Goal: Task Accomplishment & Management: Manage account settings

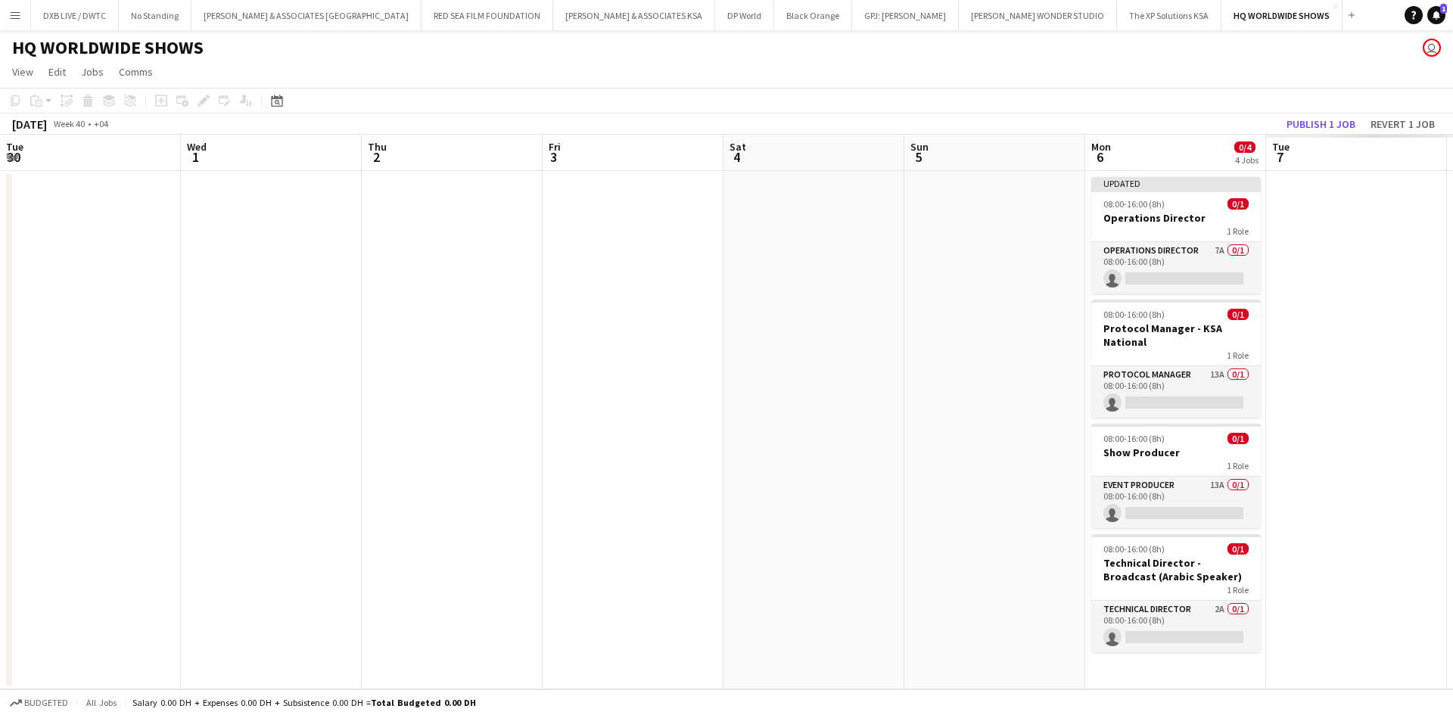
scroll to position [0, 449]
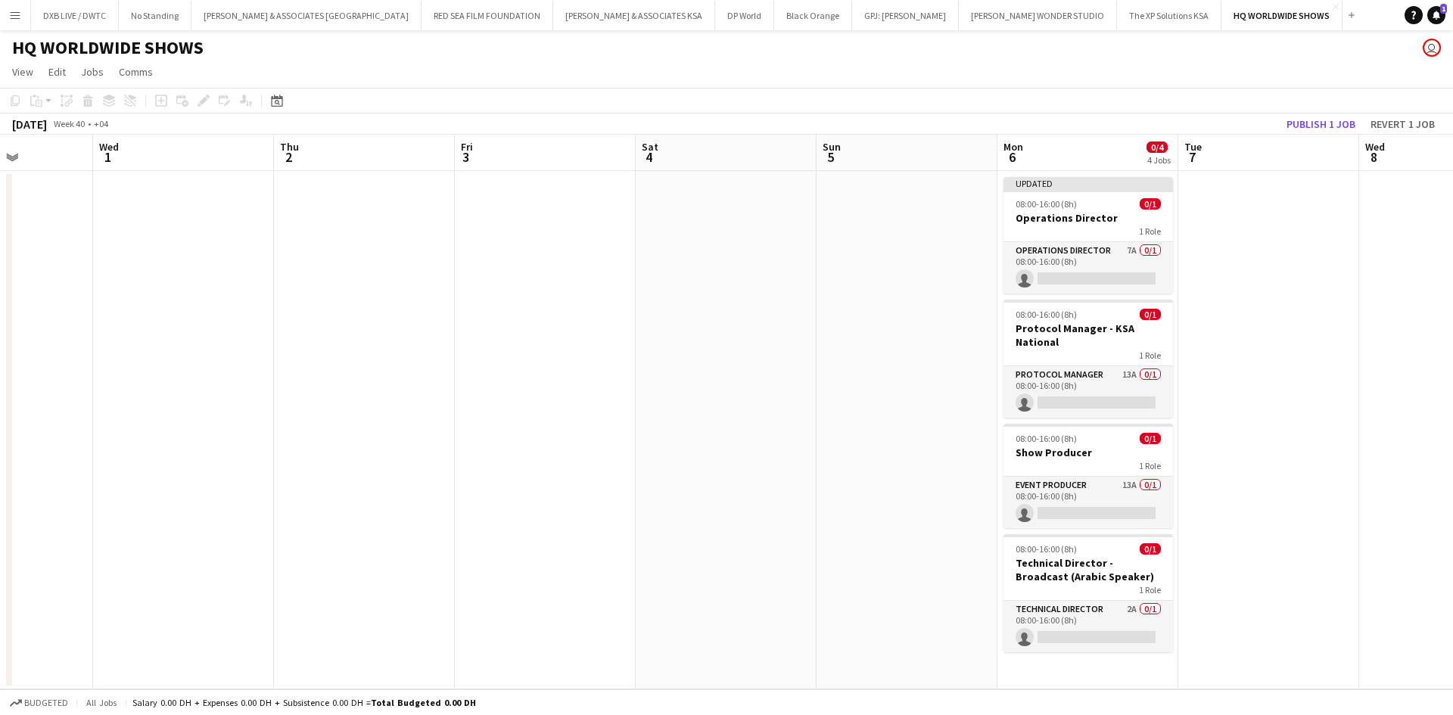
drag, startPoint x: 1054, startPoint y: 388, endPoint x: 62, endPoint y: 391, distance: 991.9
click at [62, 391] on app-calendar-viewport "Sun 28 Mon 29 Tue 30 Wed 1 Thu 2 Fri 3 Sat 4 Sun 5 Mon 6 0/4 4 Jobs Tue 7 Wed 8…" at bounding box center [726, 412] width 1453 height 555
click at [1057, 483] on app-card-role "Event Producer 13A 0/1 08:00-16:00 (8h) single-neutral-actions" at bounding box center [1087, 502] width 169 height 51
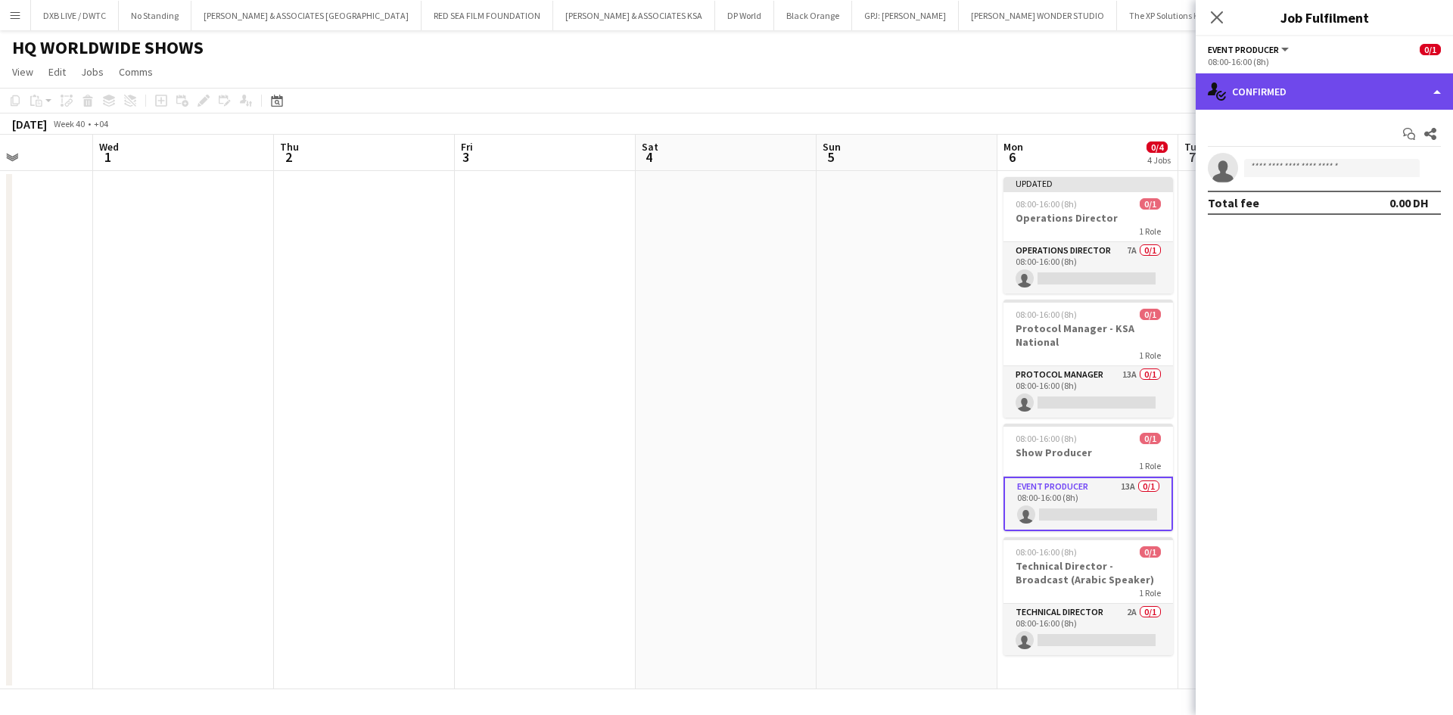
click at [1323, 101] on div "single-neutral-actions-check-2 Confirmed" at bounding box center [1323, 91] width 257 height 36
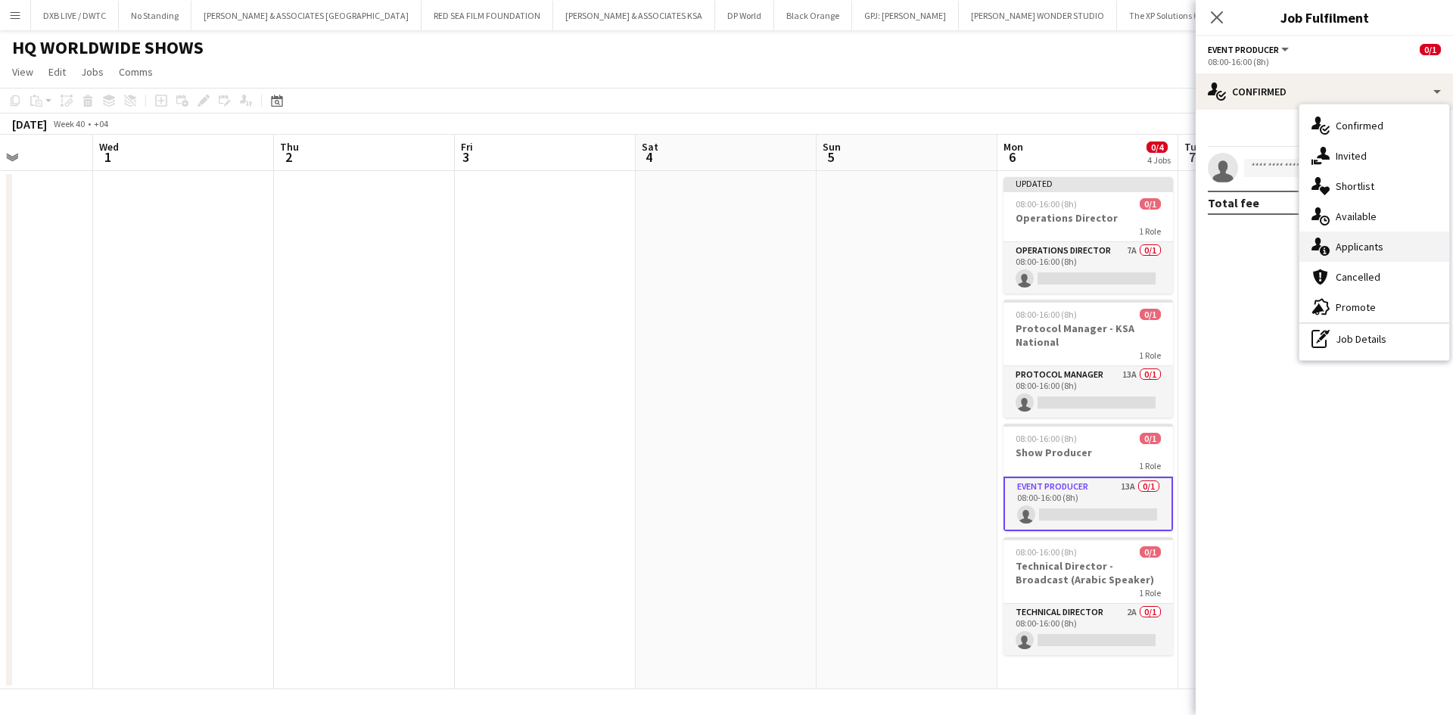
click at [1361, 238] on div "single-neutral-actions-information Applicants" at bounding box center [1374, 247] width 150 height 30
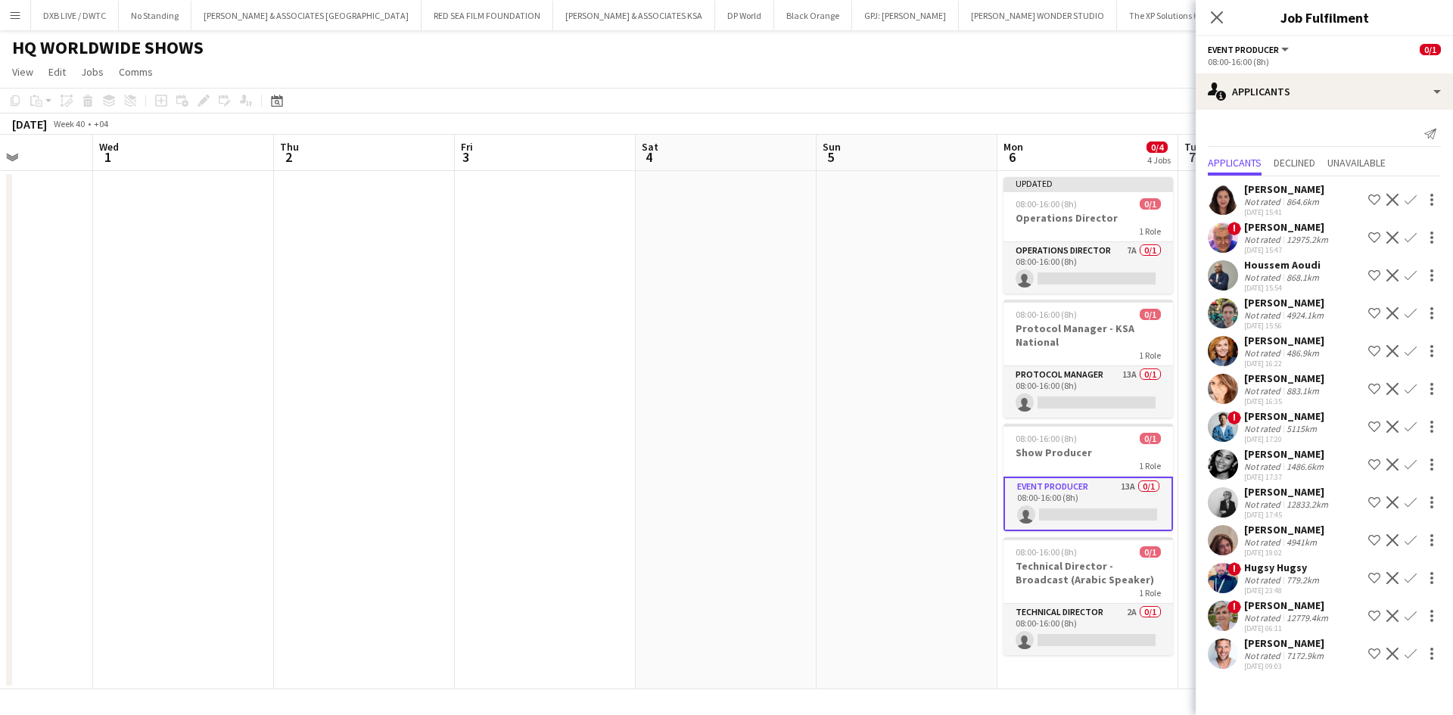
click at [1273, 235] on div "Not rated" at bounding box center [1263, 239] width 39 height 11
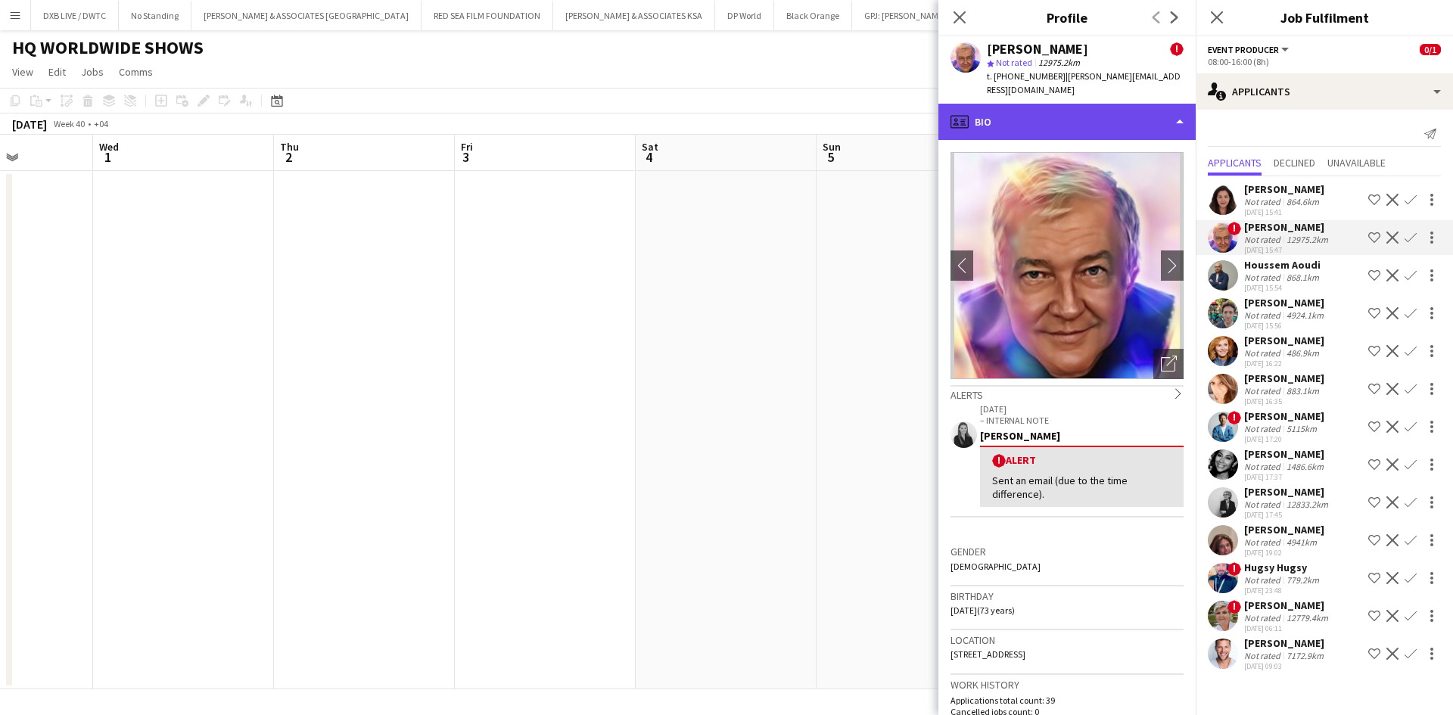
click at [1127, 120] on div "profile Bio" at bounding box center [1066, 122] width 257 height 36
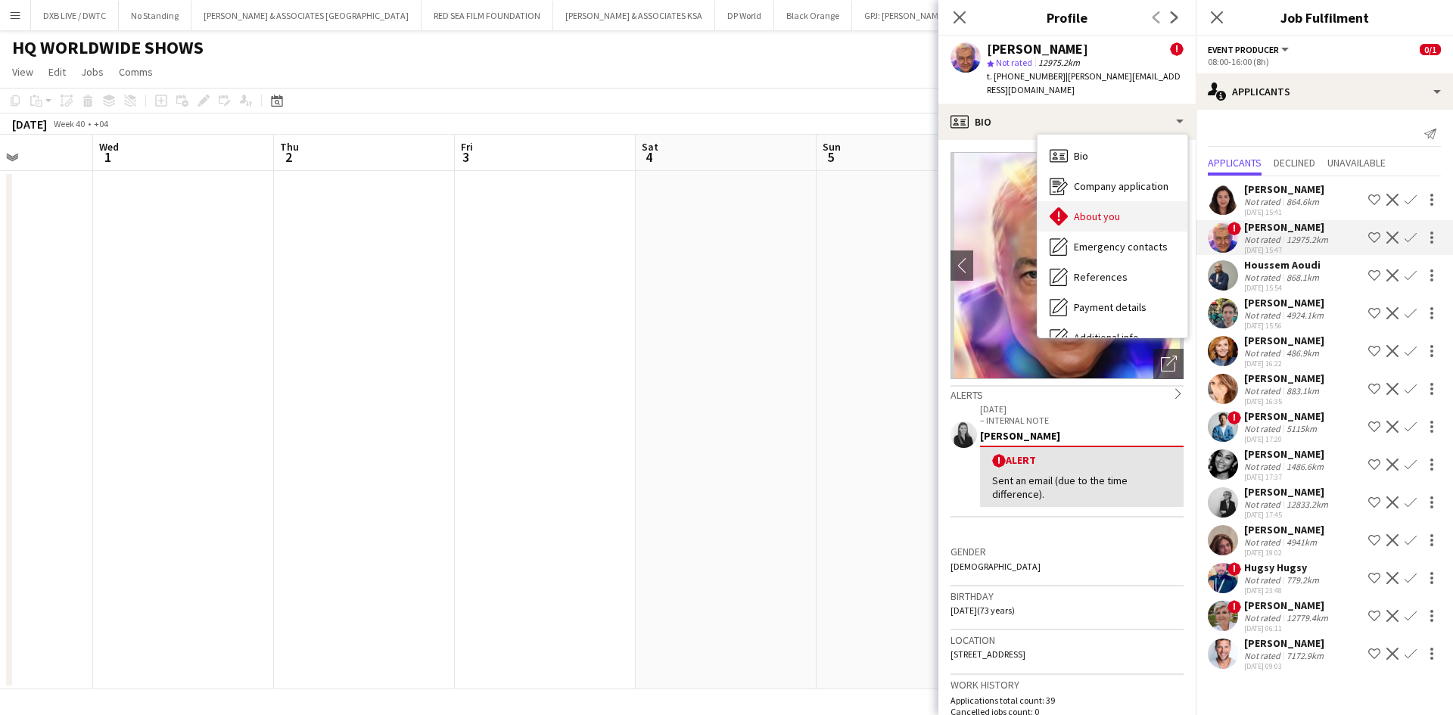
click at [1127, 201] on div "About you About you" at bounding box center [1112, 216] width 150 height 30
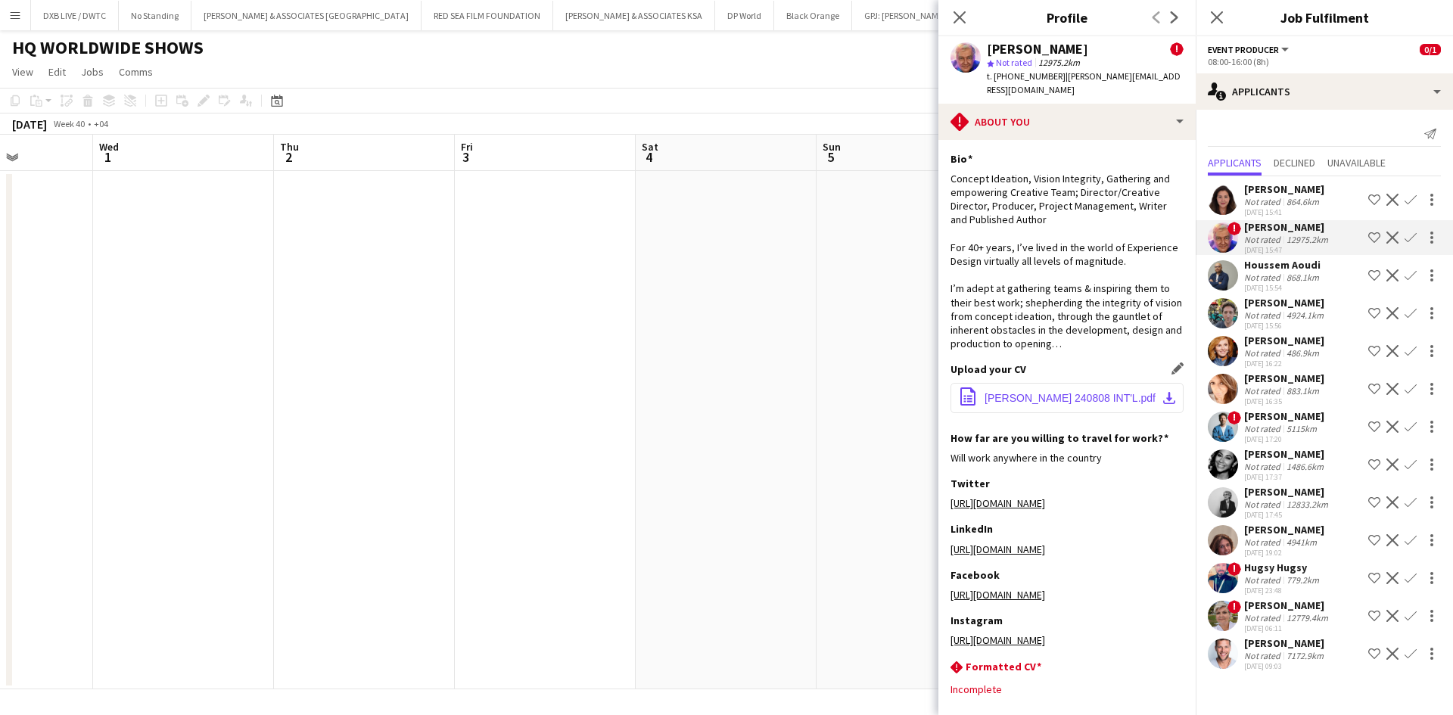
click at [994, 390] on button "office-file-sheet [PERSON_NAME] 240808 INT'L.pdf download-bottom" at bounding box center [1066, 398] width 233 height 30
click at [961, 18] on icon at bounding box center [959, 17] width 12 height 12
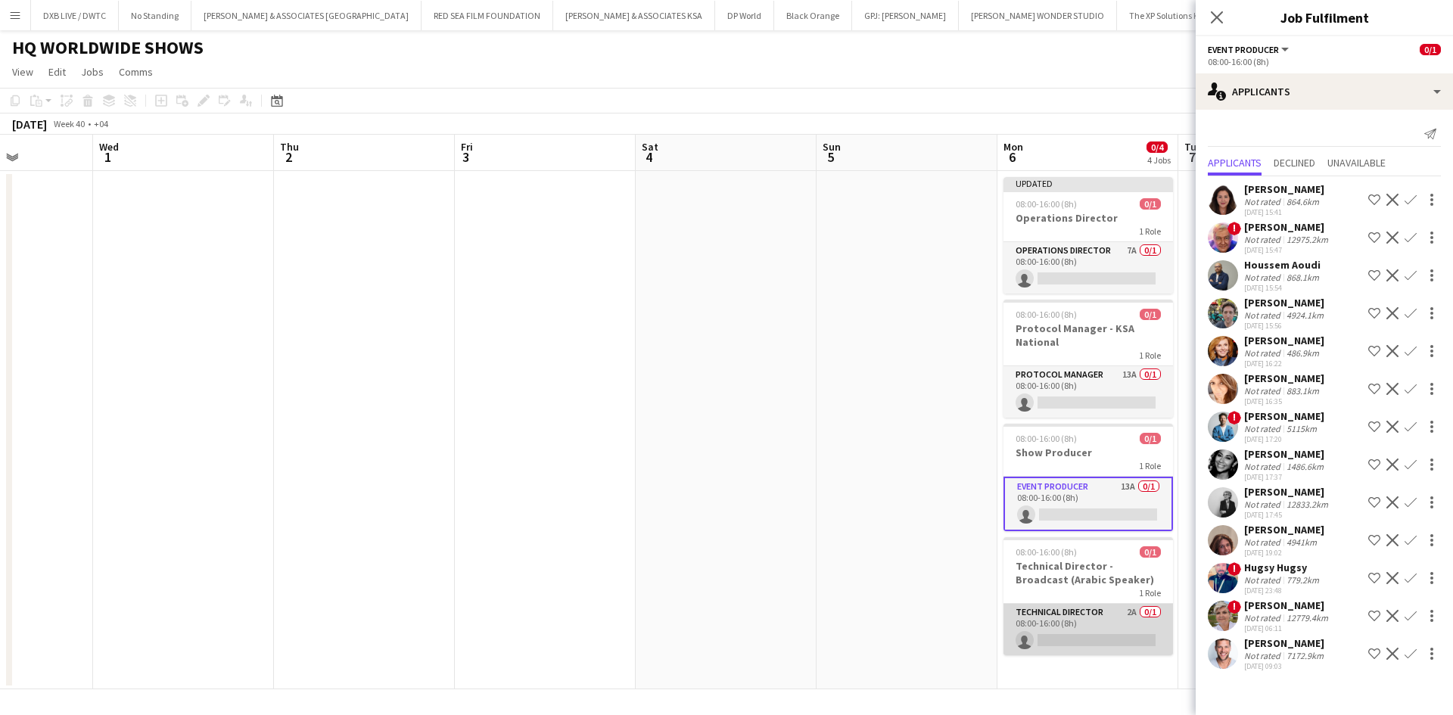
click at [1064, 619] on app-card-role "Technical Director 2A 0/1 08:00-16:00 (8h) single-neutral-actions" at bounding box center [1087, 629] width 169 height 51
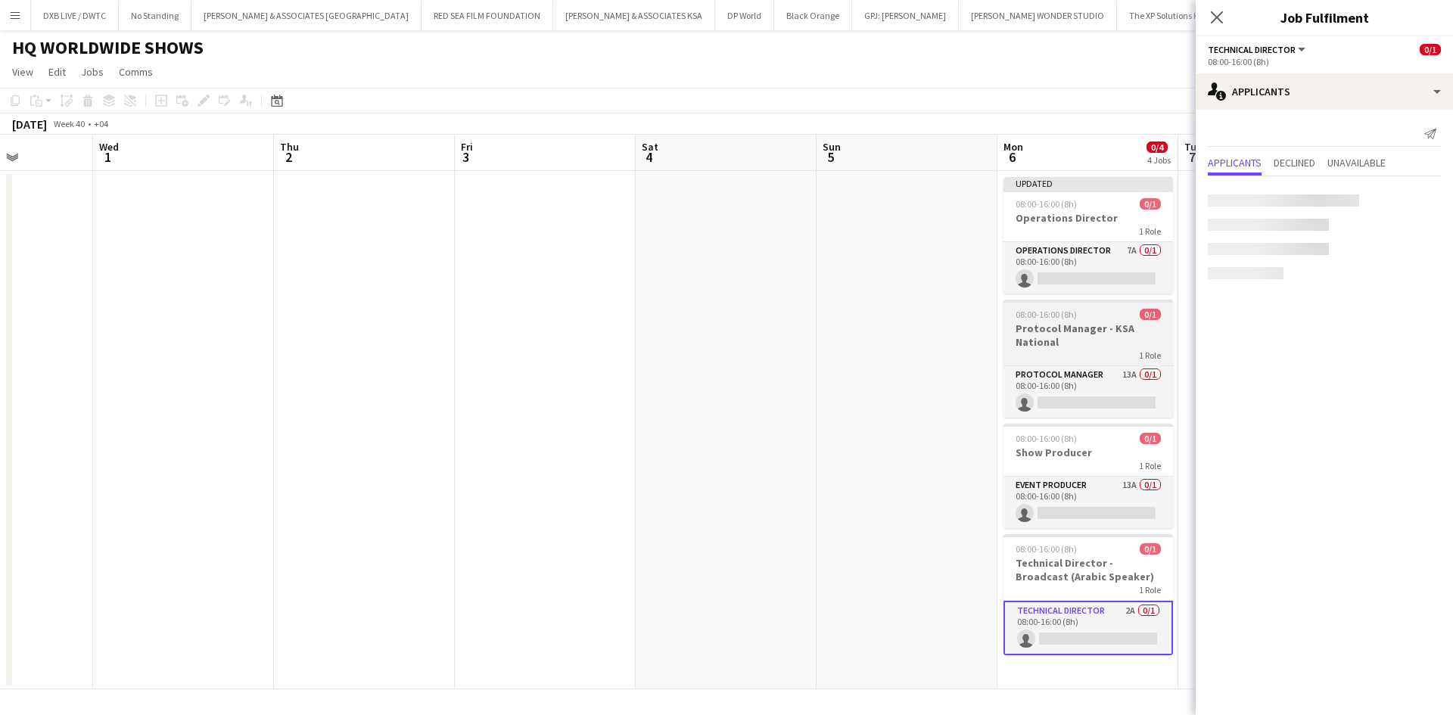
click at [1099, 354] on div "1 Role" at bounding box center [1087, 355] width 169 height 12
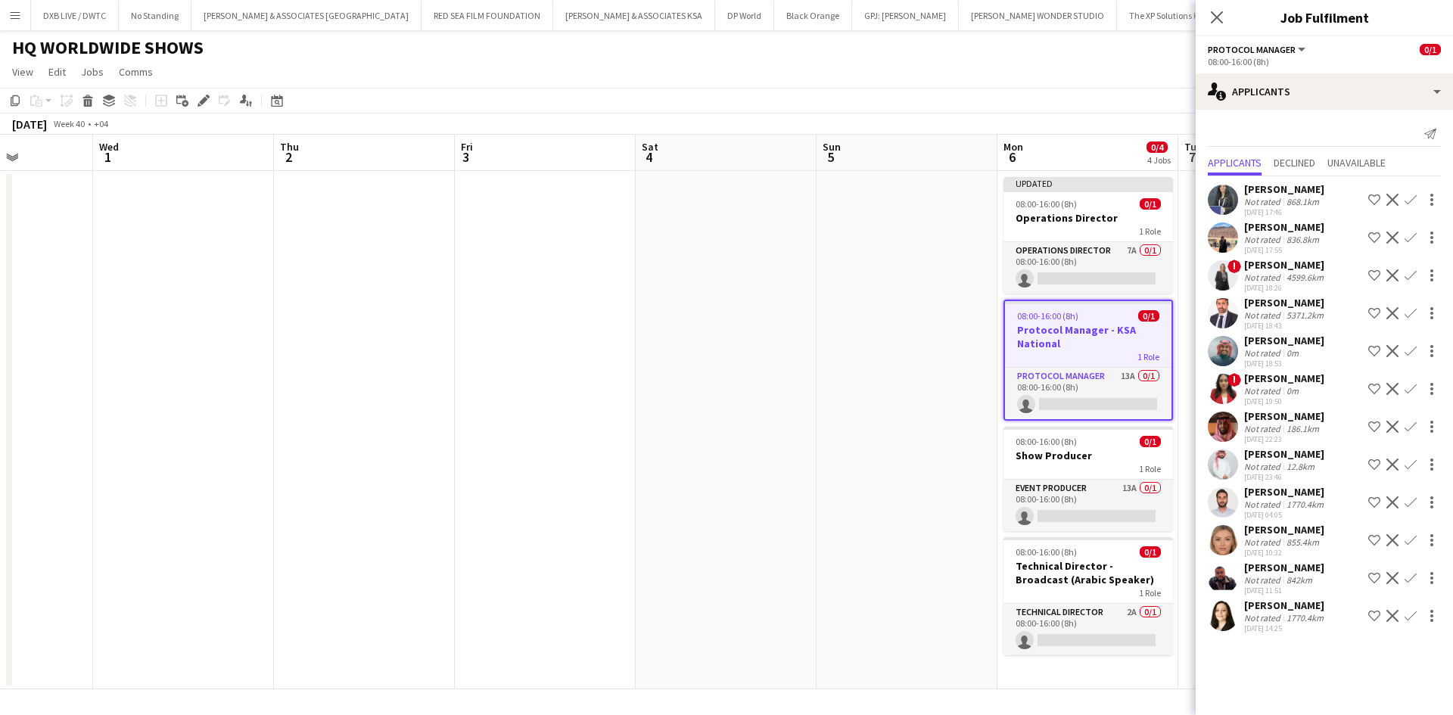
click at [1274, 204] on div "Not rated" at bounding box center [1263, 201] width 39 height 11
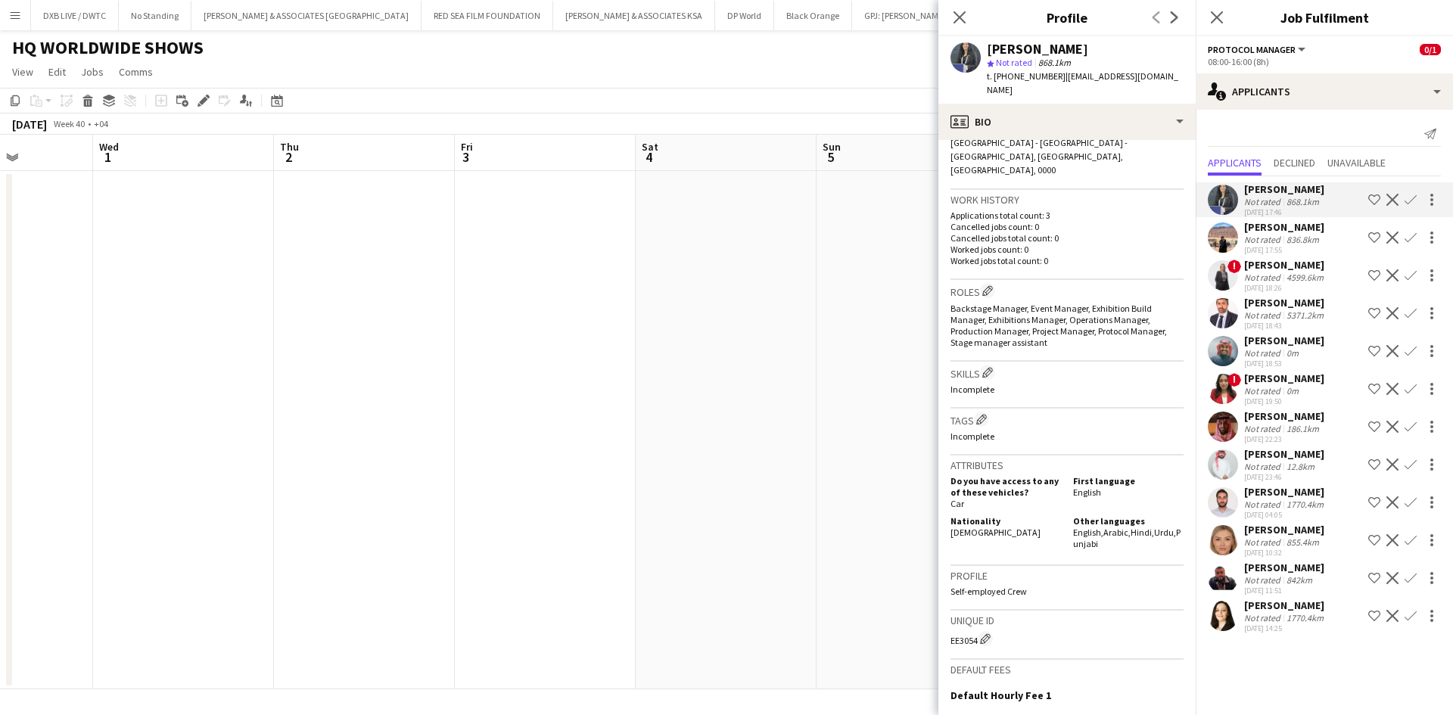
scroll to position [378, 0]
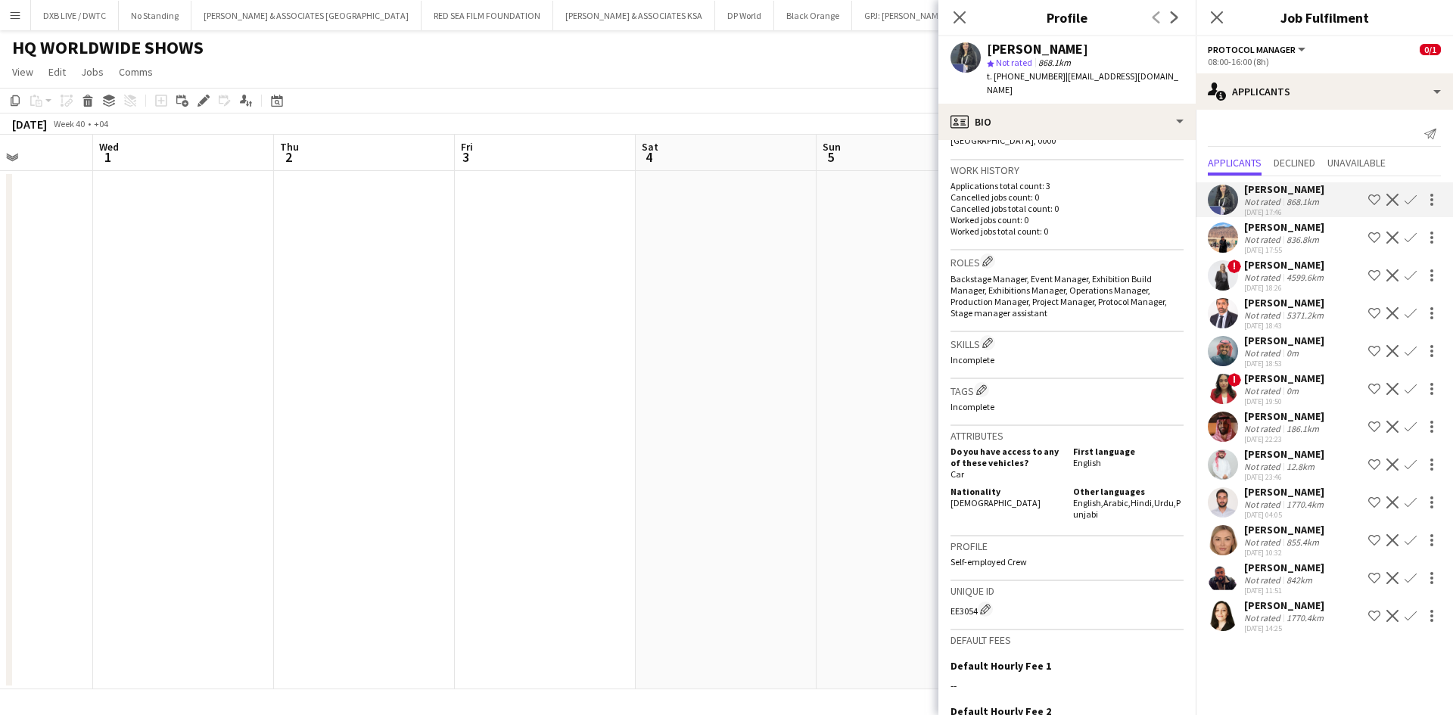
click at [1286, 228] on div "[PERSON_NAME]" at bounding box center [1284, 227] width 80 height 14
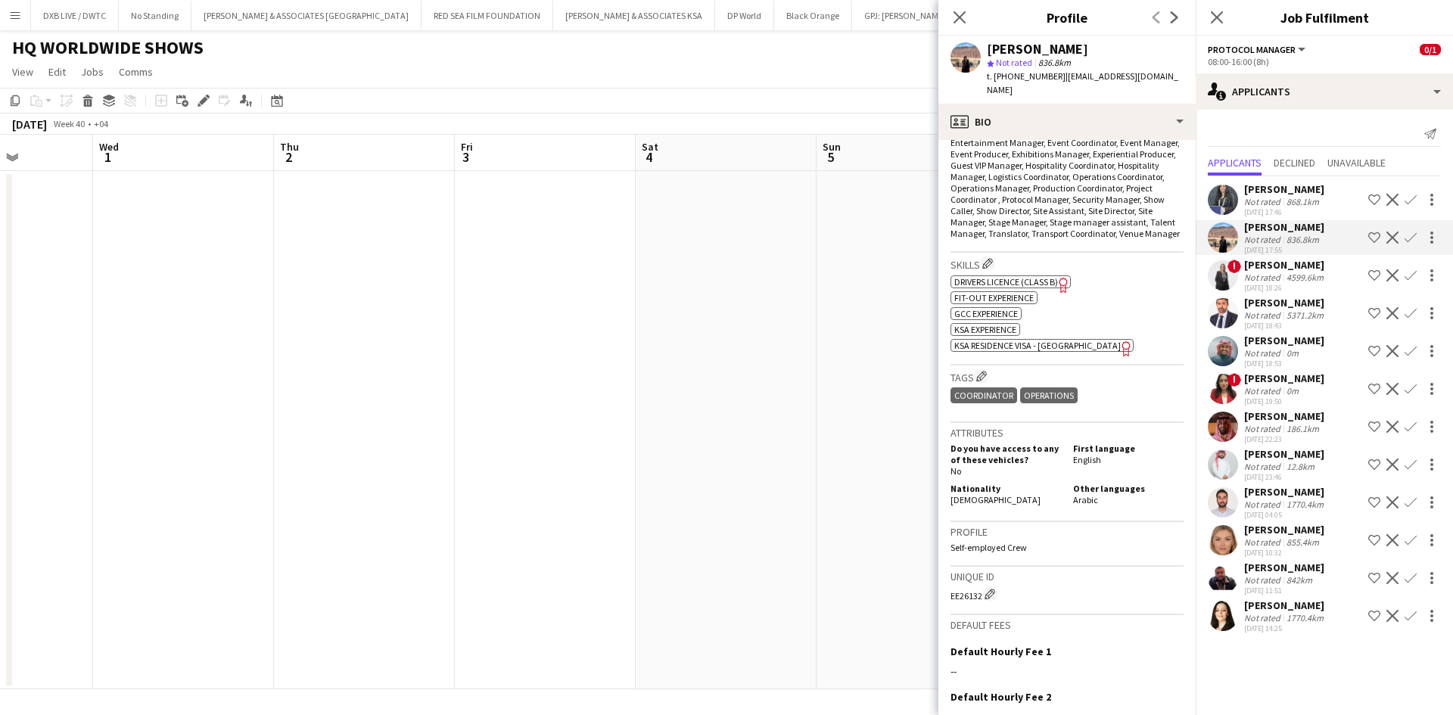
scroll to position [530, 0]
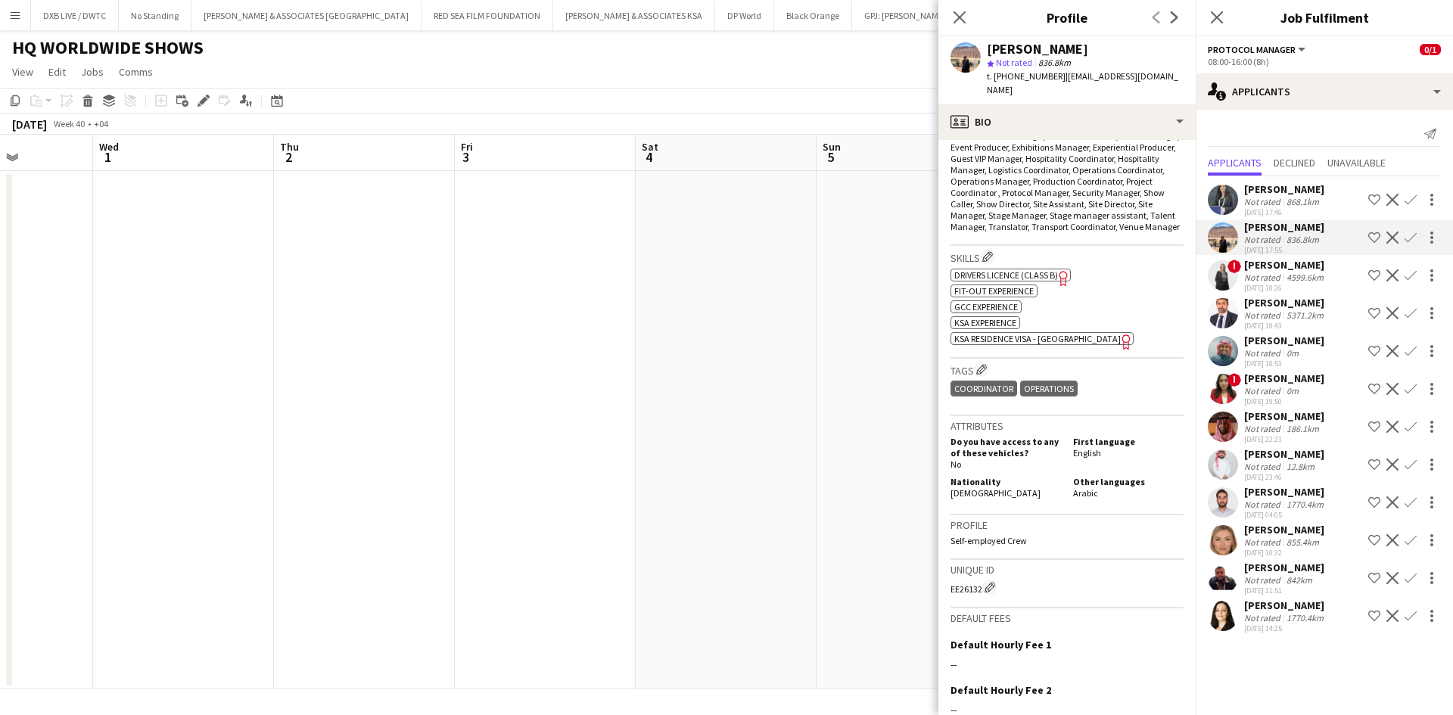
click at [1248, 280] on div "Not rated" at bounding box center [1263, 277] width 39 height 11
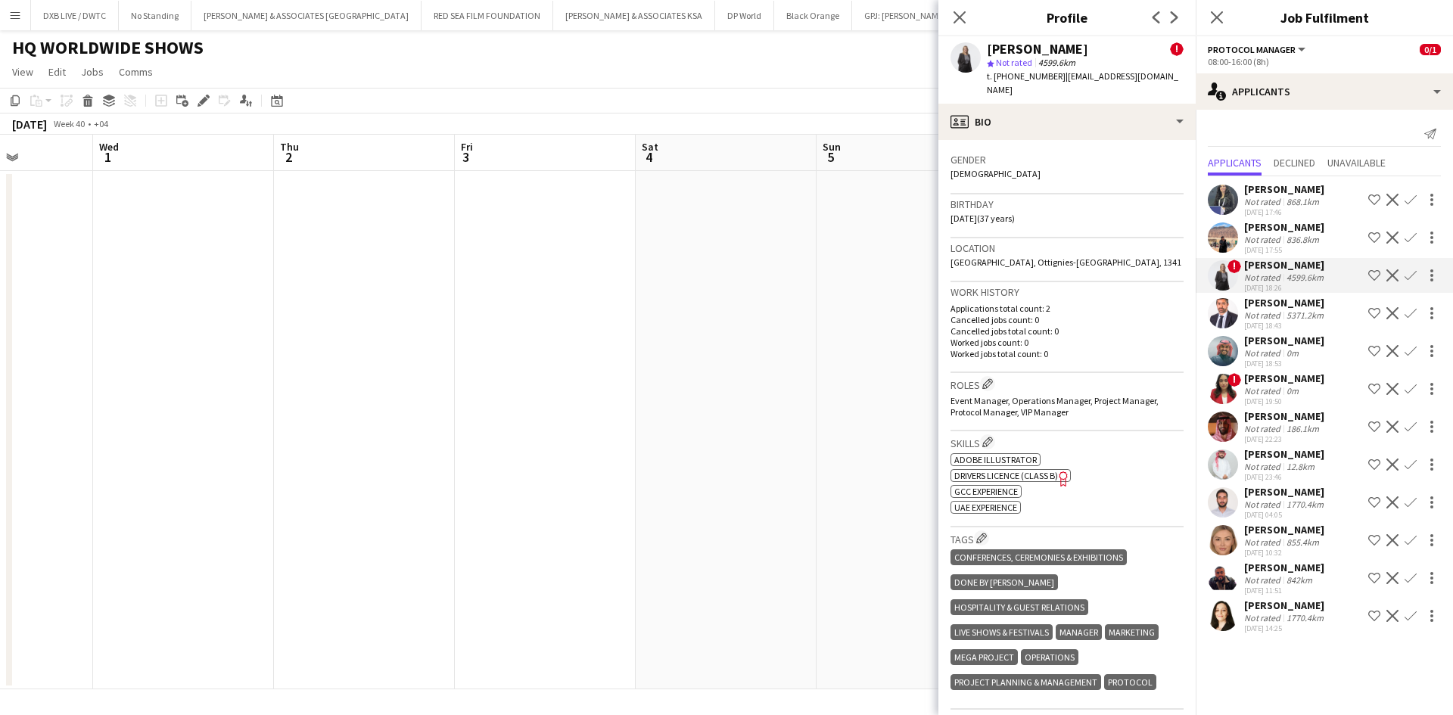
scroll to position [757, 0]
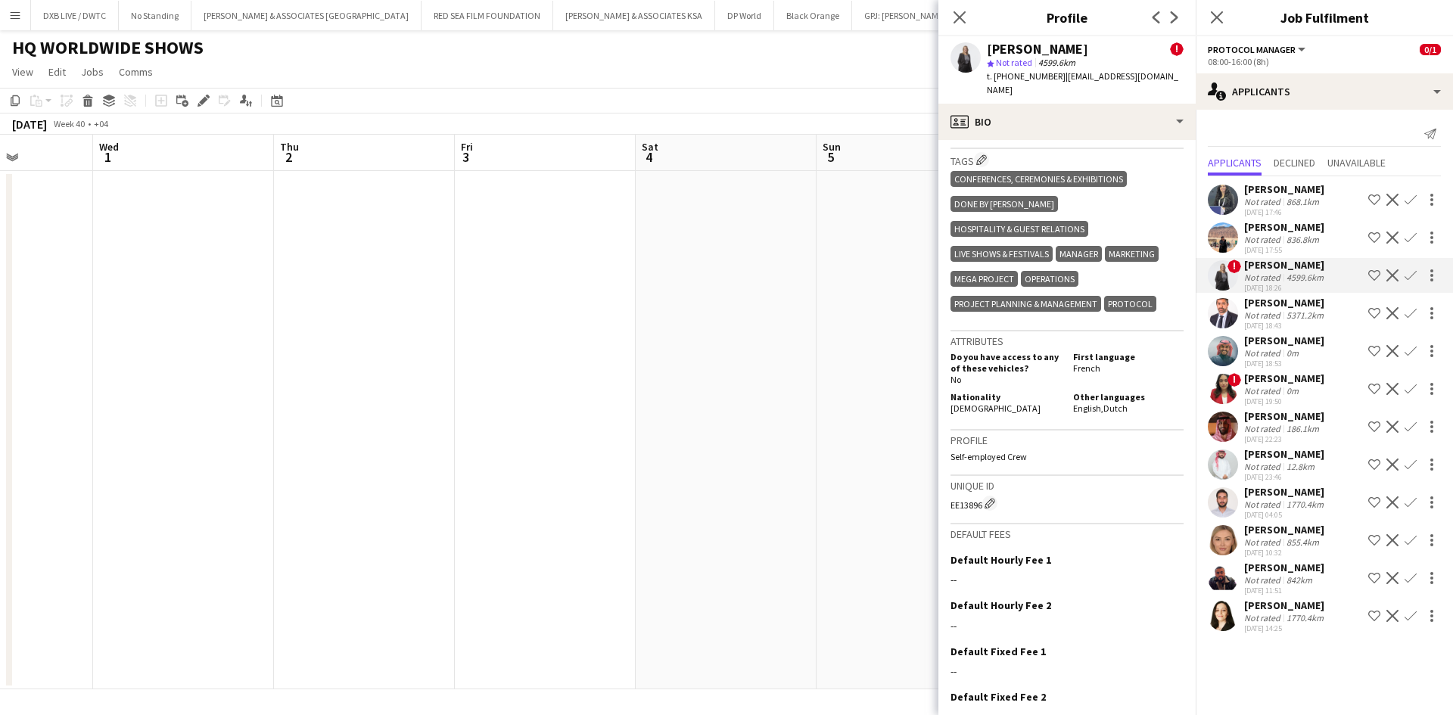
click at [1283, 303] on div "[PERSON_NAME]" at bounding box center [1285, 303] width 82 height 14
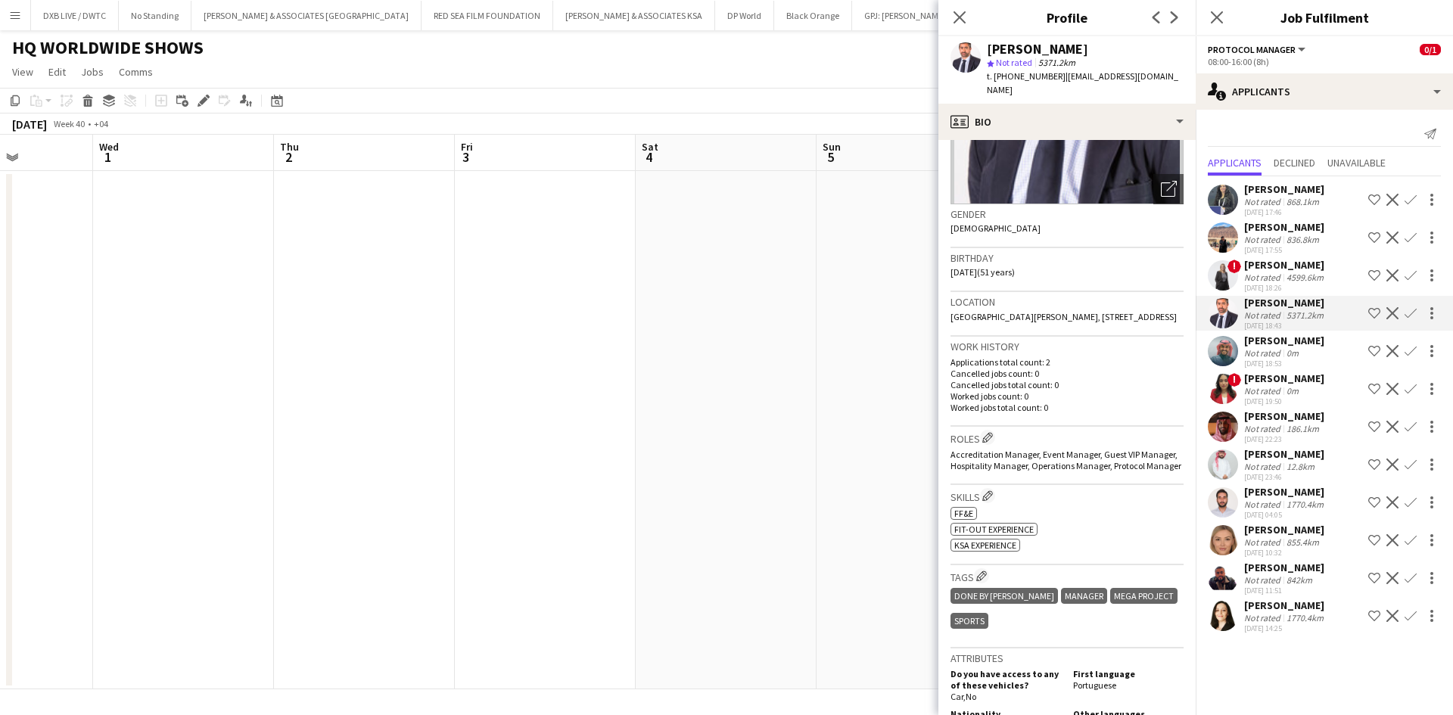
scroll to position [303, 0]
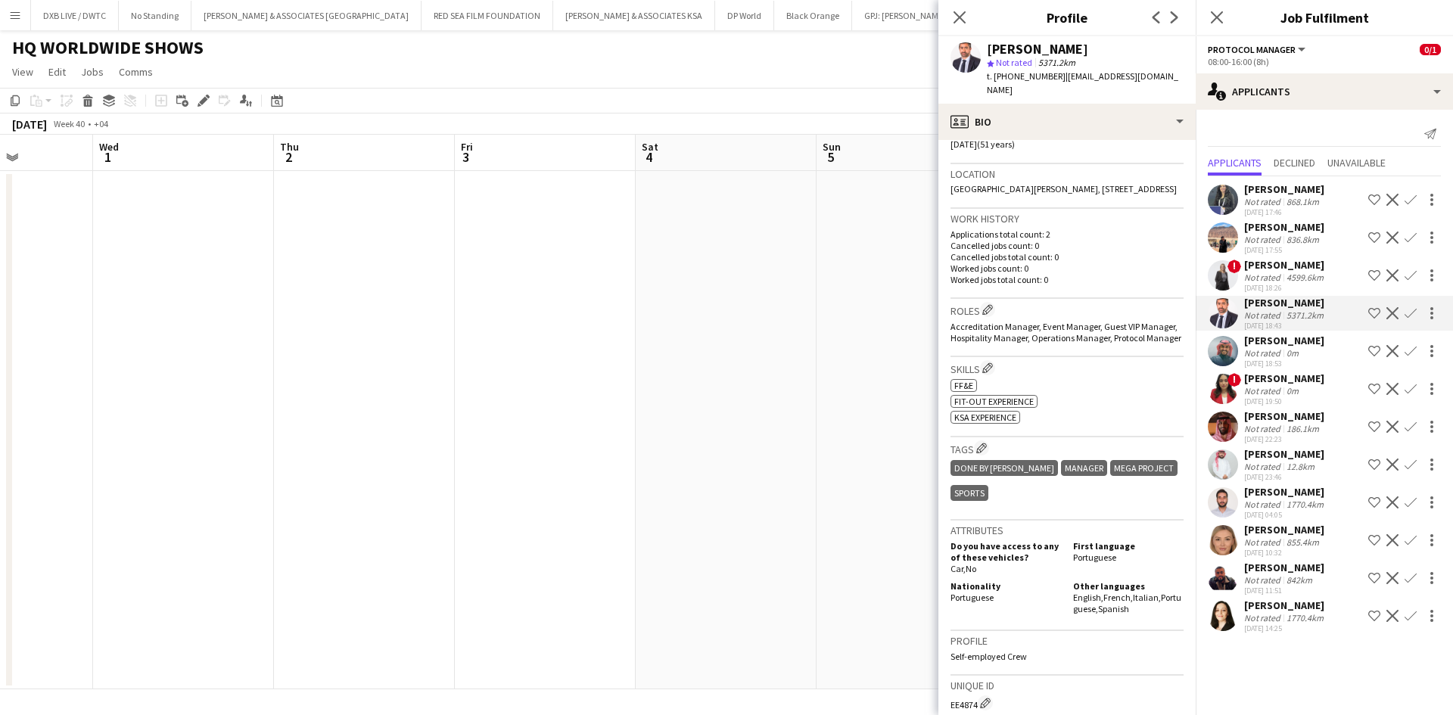
click at [1302, 352] on div "Not rated 0m" at bounding box center [1284, 352] width 80 height 11
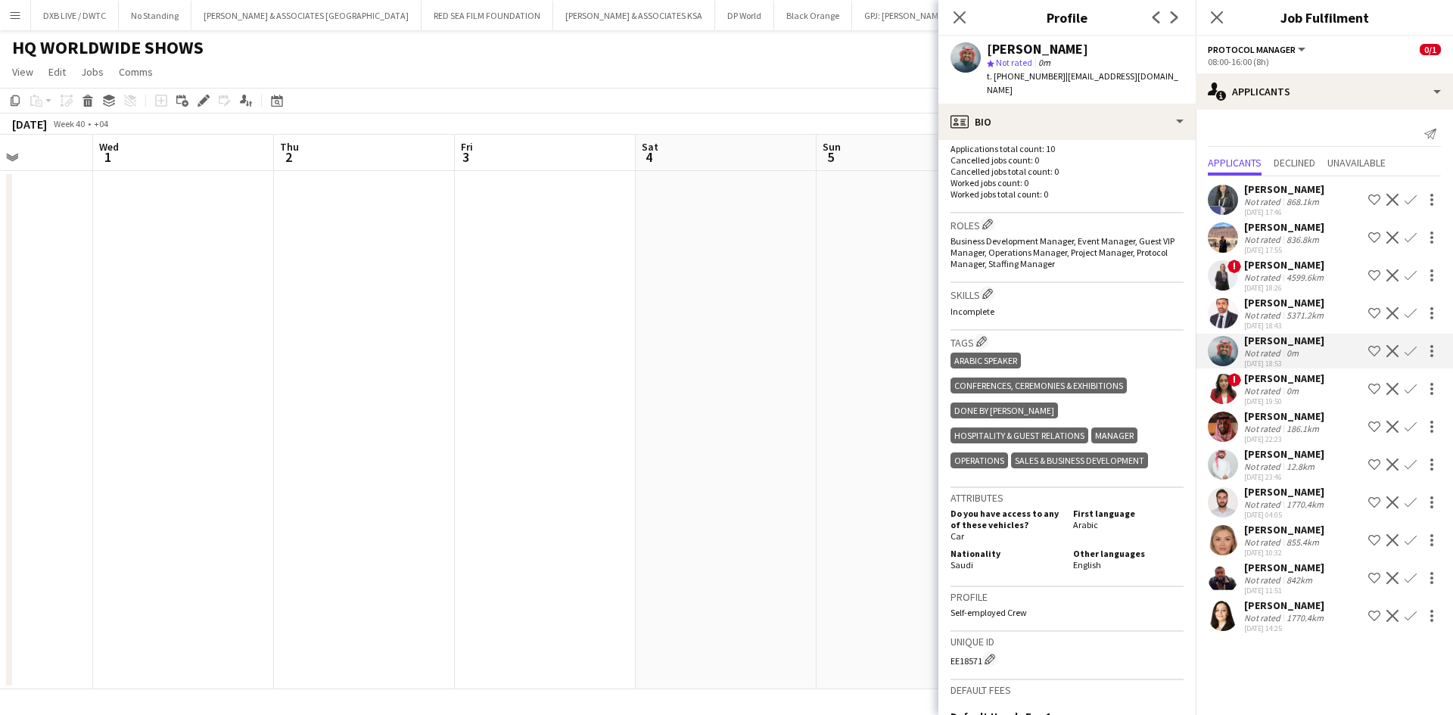
scroll to position [454, 0]
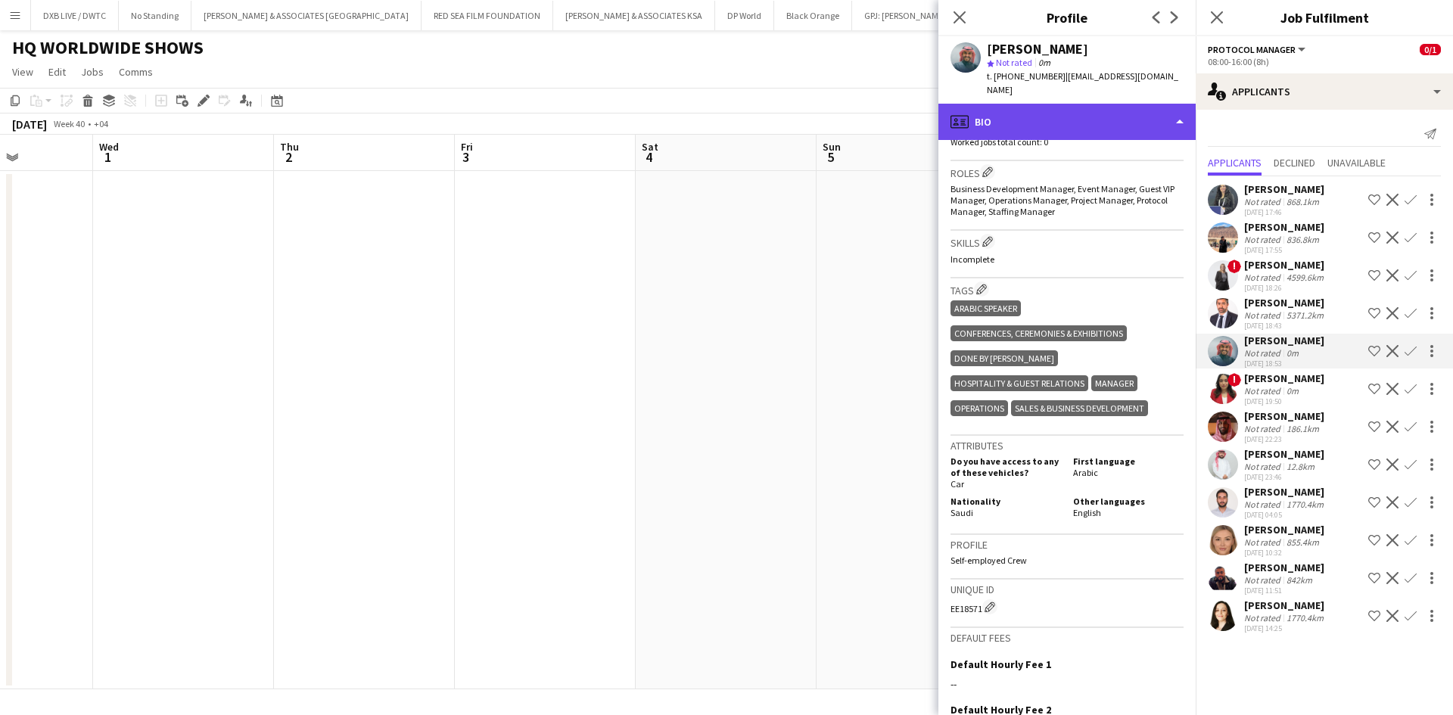
click at [1035, 113] on div "profile Bio" at bounding box center [1066, 122] width 257 height 36
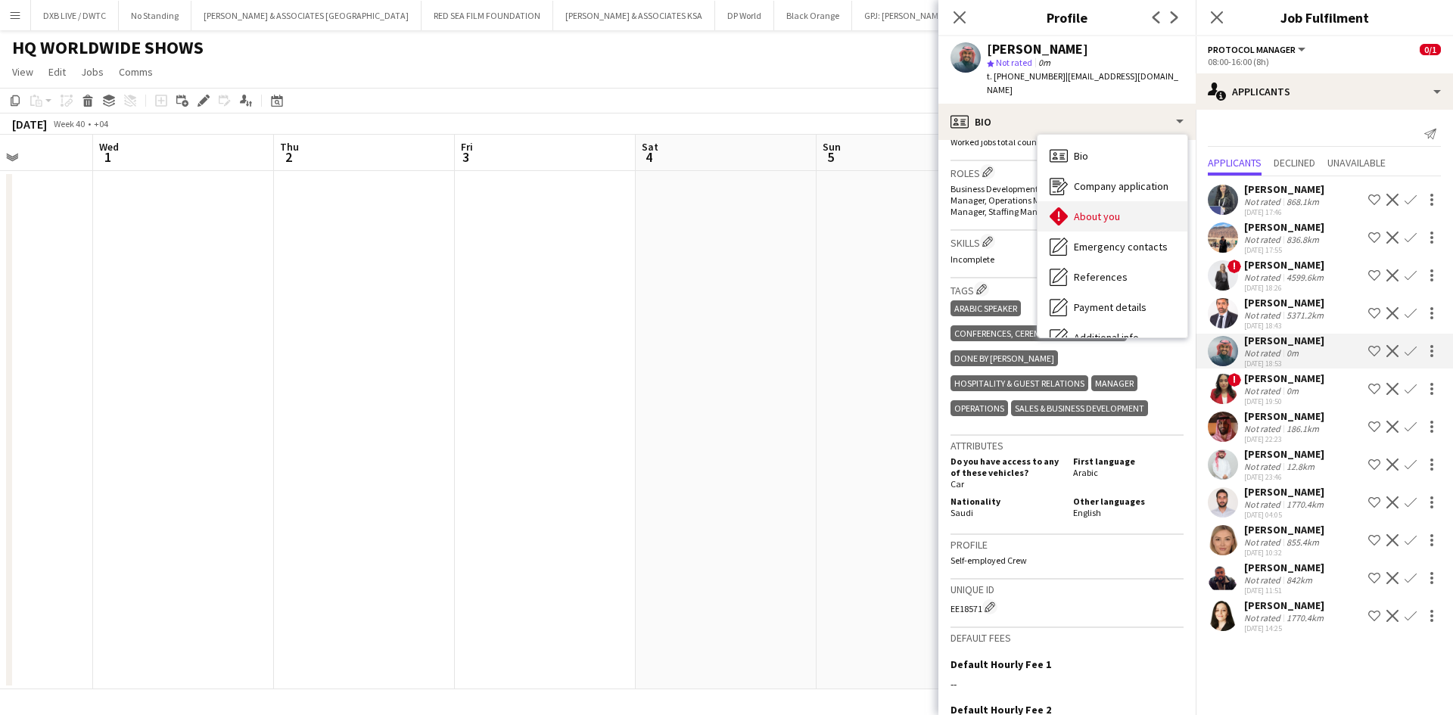
click at [1108, 210] on span "About you" at bounding box center [1097, 217] width 46 height 14
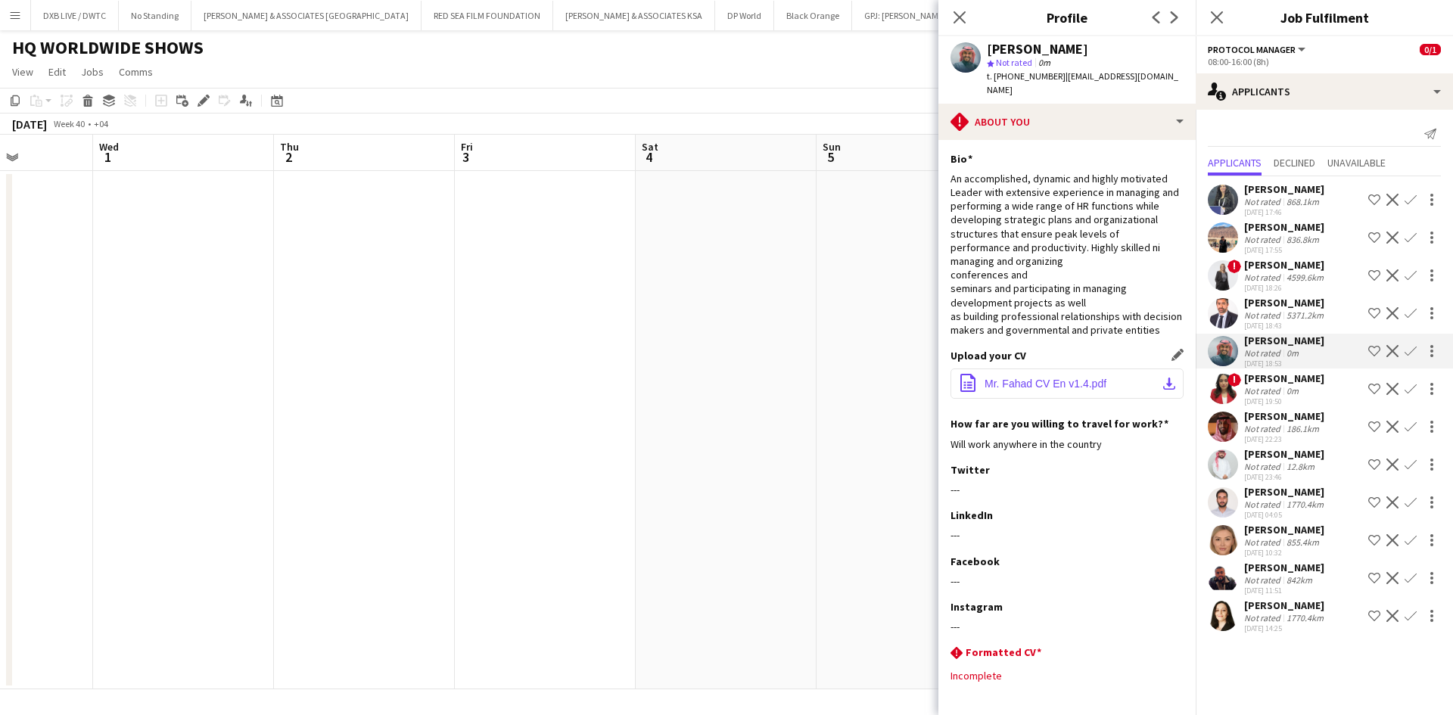
click at [1043, 399] on button "office-file-sheet Mr. Fahad CV En v1.4.pdf download-bottom" at bounding box center [1066, 383] width 233 height 30
click at [1252, 382] on div "[PERSON_NAME]" at bounding box center [1284, 379] width 80 height 14
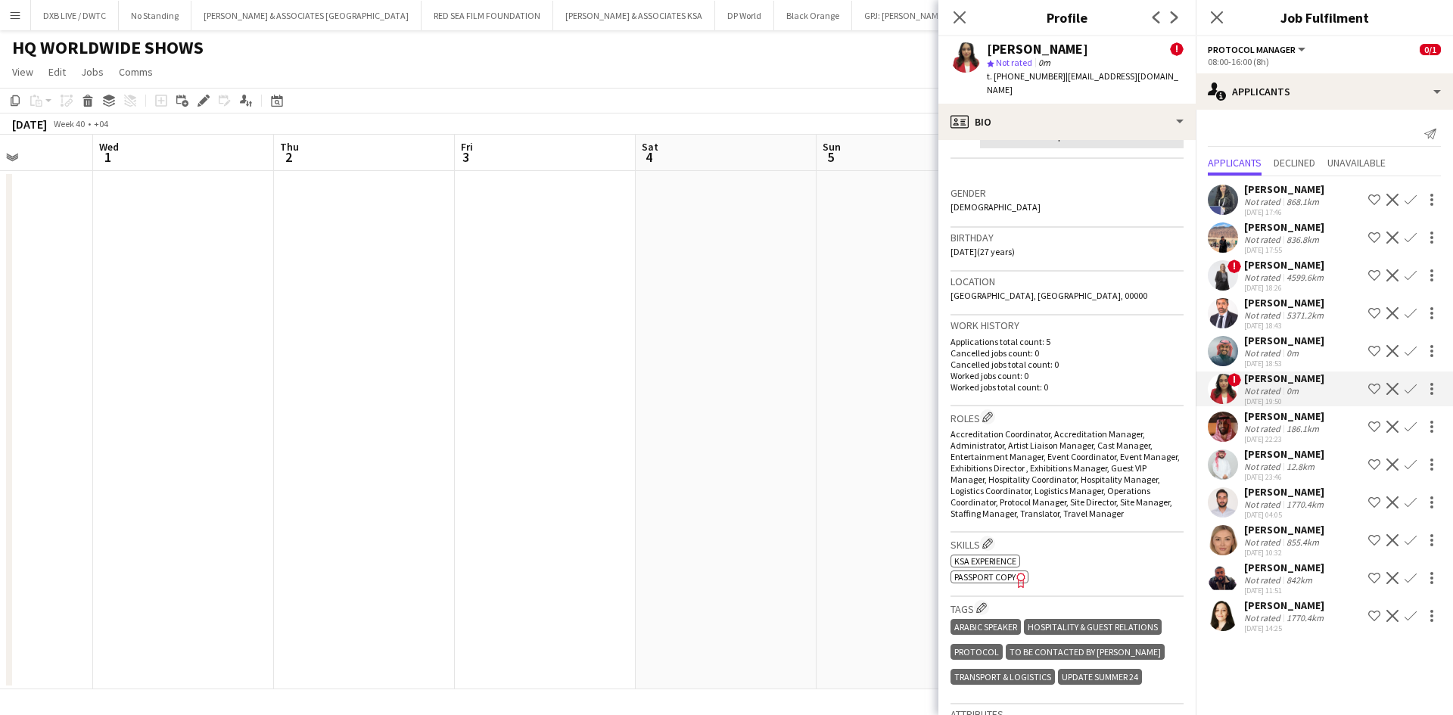
scroll to position [605, 0]
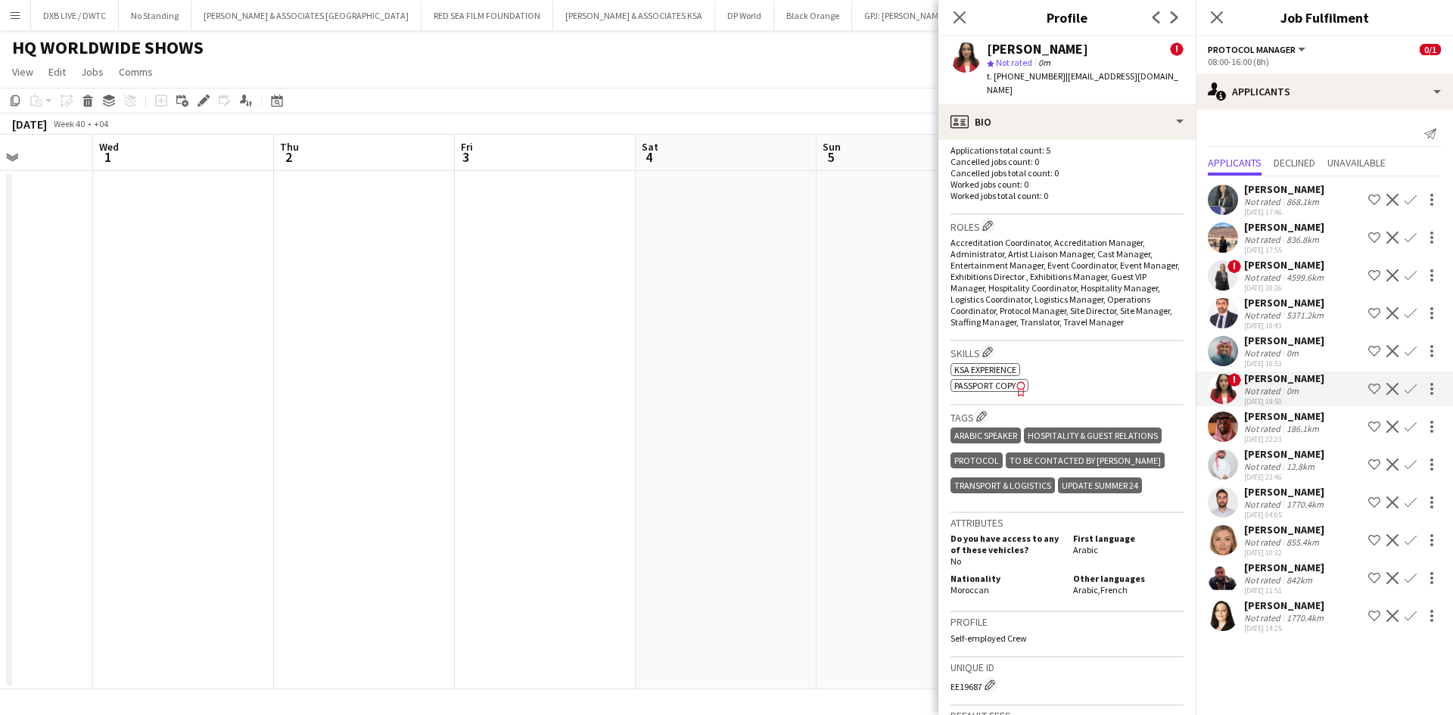
click at [1285, 418] on div "[PERSON_NAME]" at bounding box center [1284, 416] width 80 height 14
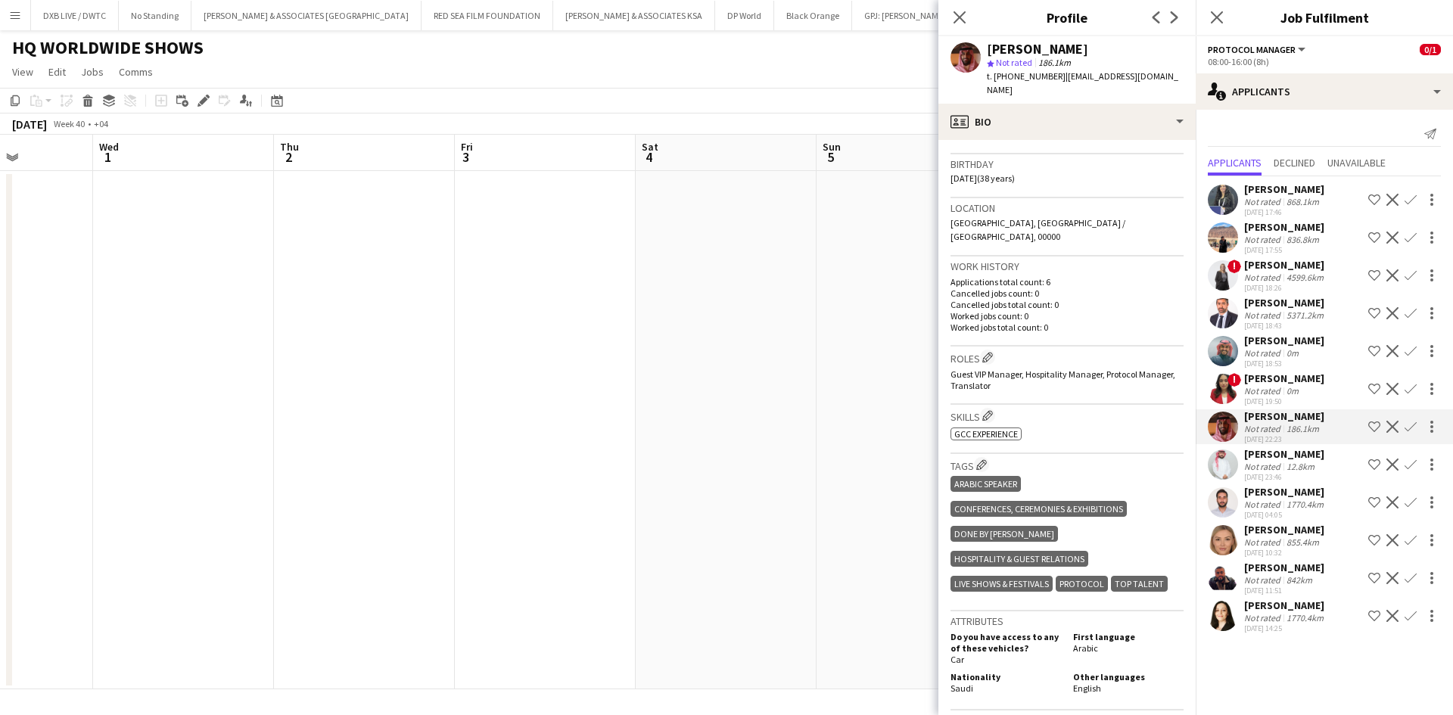
scroll to position [303, 0]
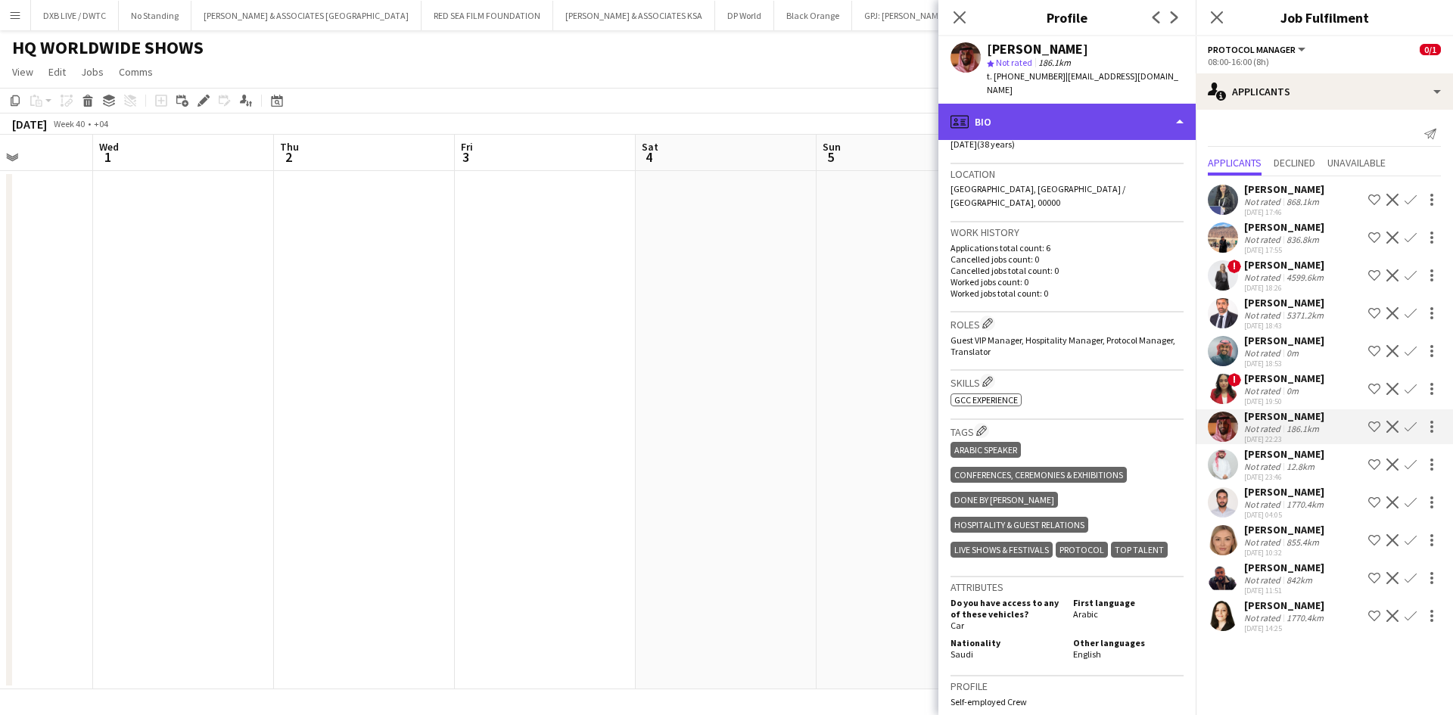
click at [1069, 117] on div "profile Bio" at bounding box center [1066, 122] width 257 height 36
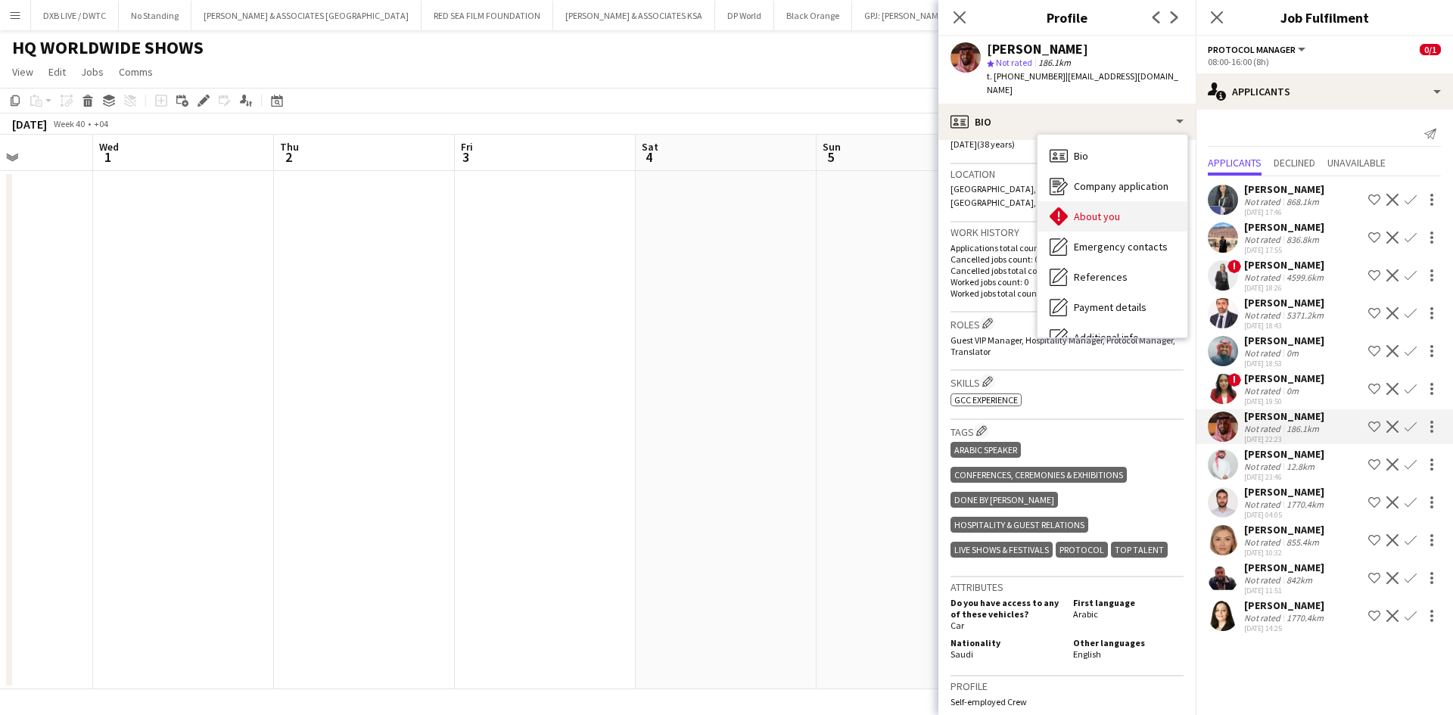
click at [1103, 210] on span "About you" at bounding box center [1097, 217] width 46 height 14
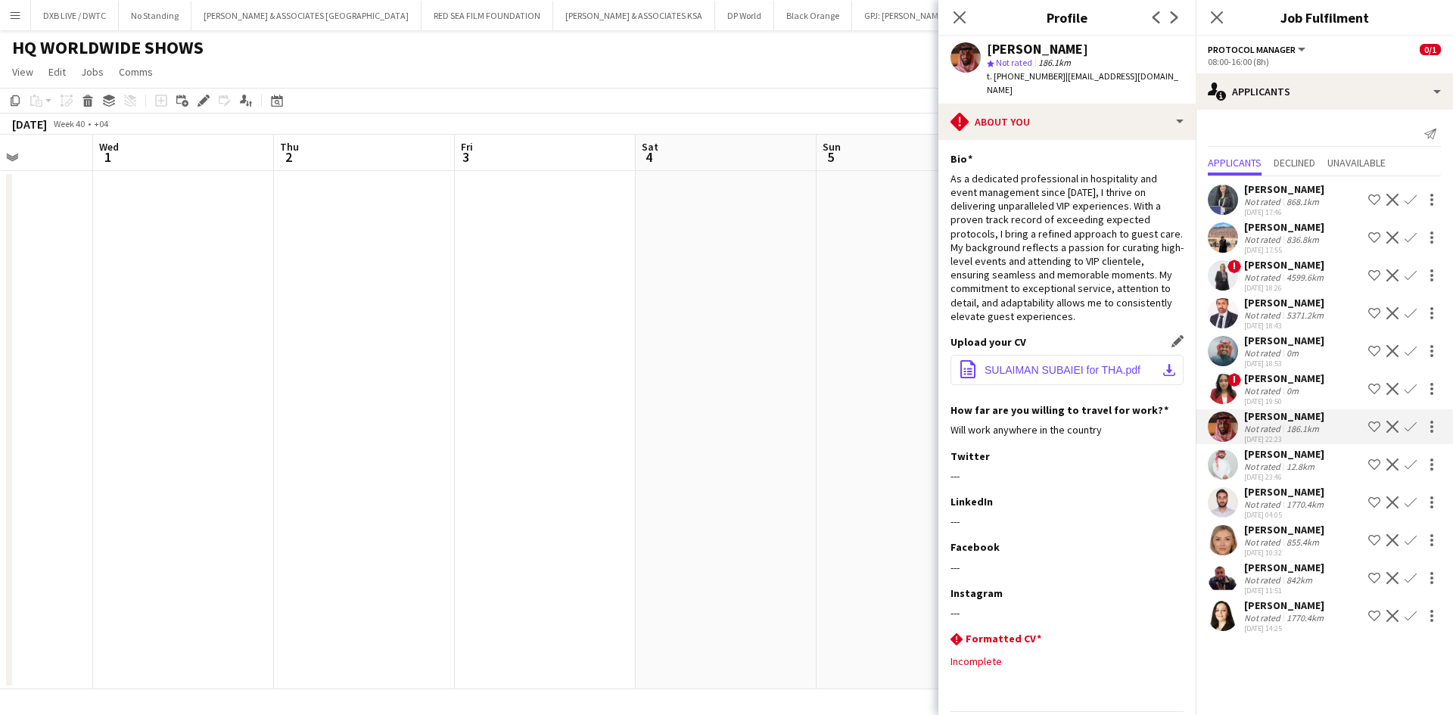
click at [1090, 364] on span "SULAIMAN SUBAIEI for THA.pdf" at bounding box center [1062, 370] width 156 height 12
click at [1264, 472] on div "[DATE] 23:46" at bounding box center [1284, 477] width 80 height 10
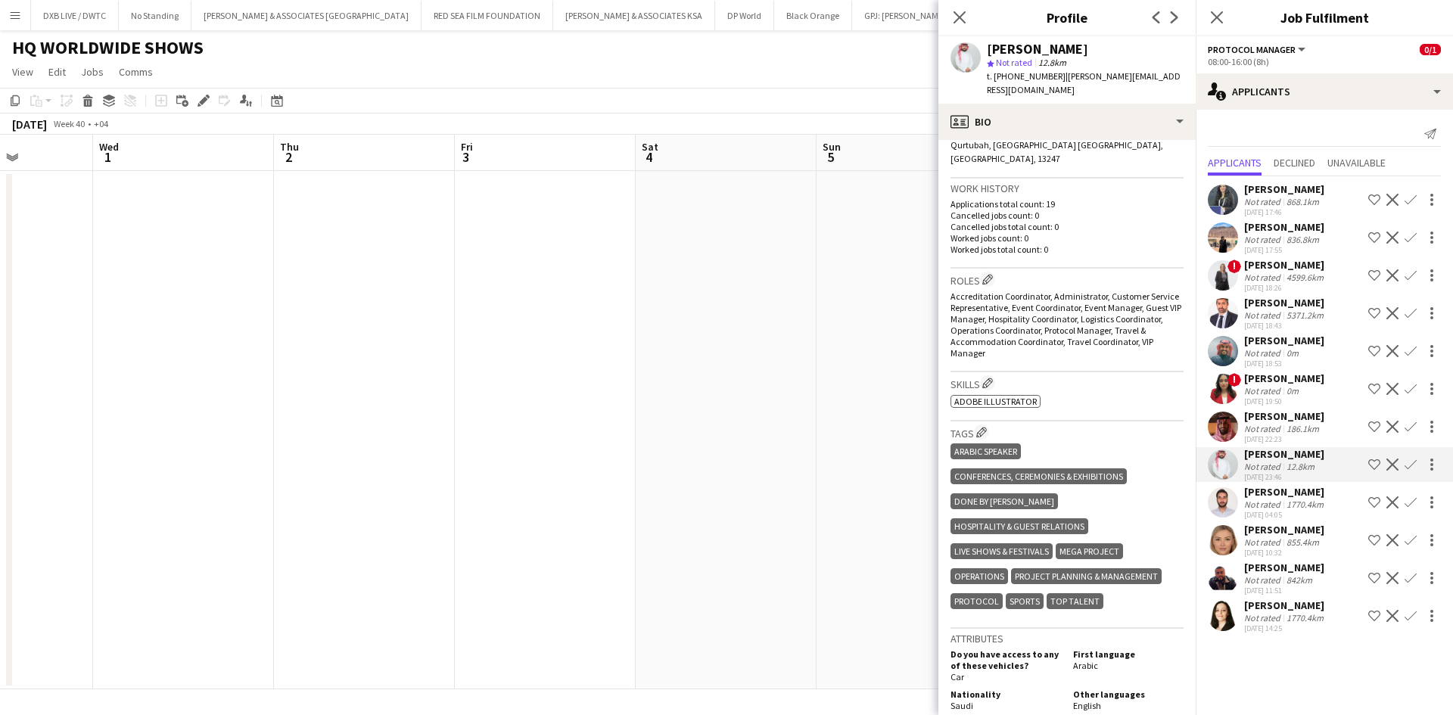
scroll to position [454, 0]
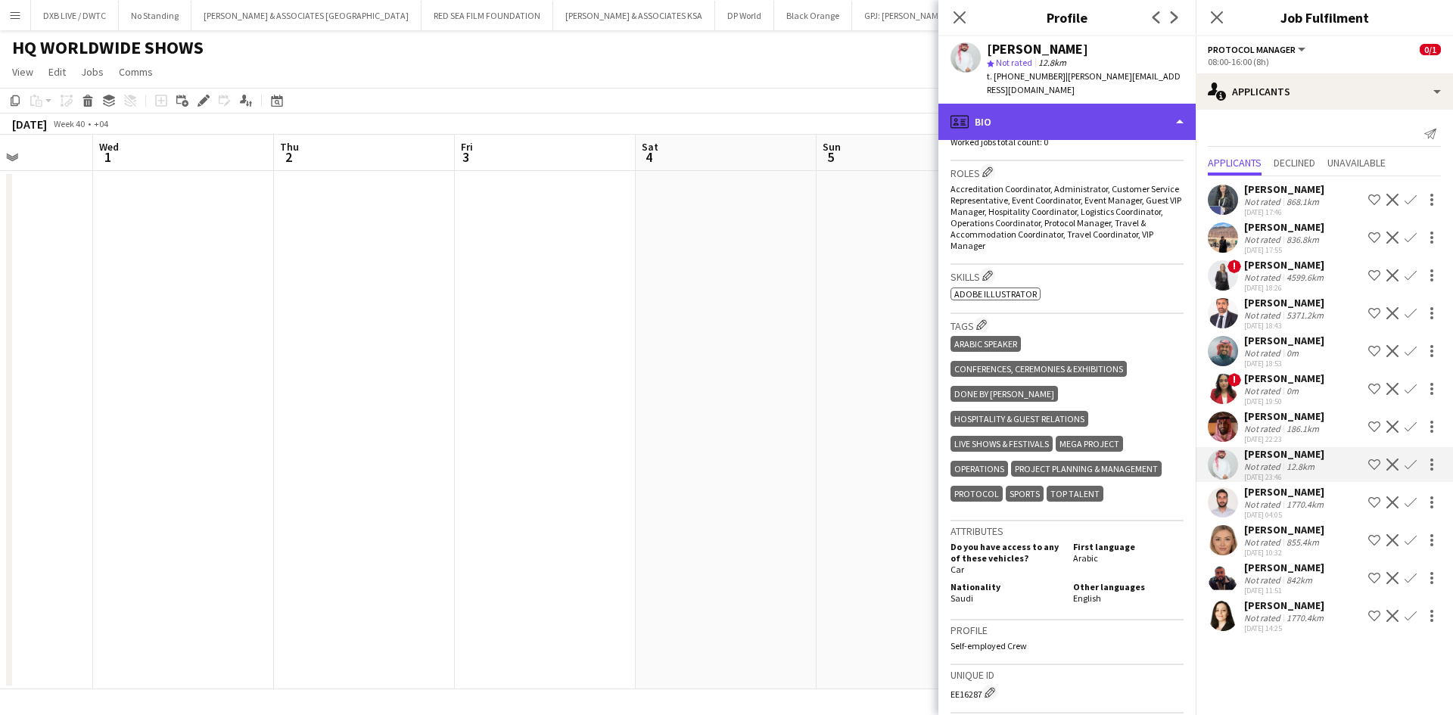
click at [1075, 104] on div "profile Bio" at bounding box center [1066, 122] width 257 height 36
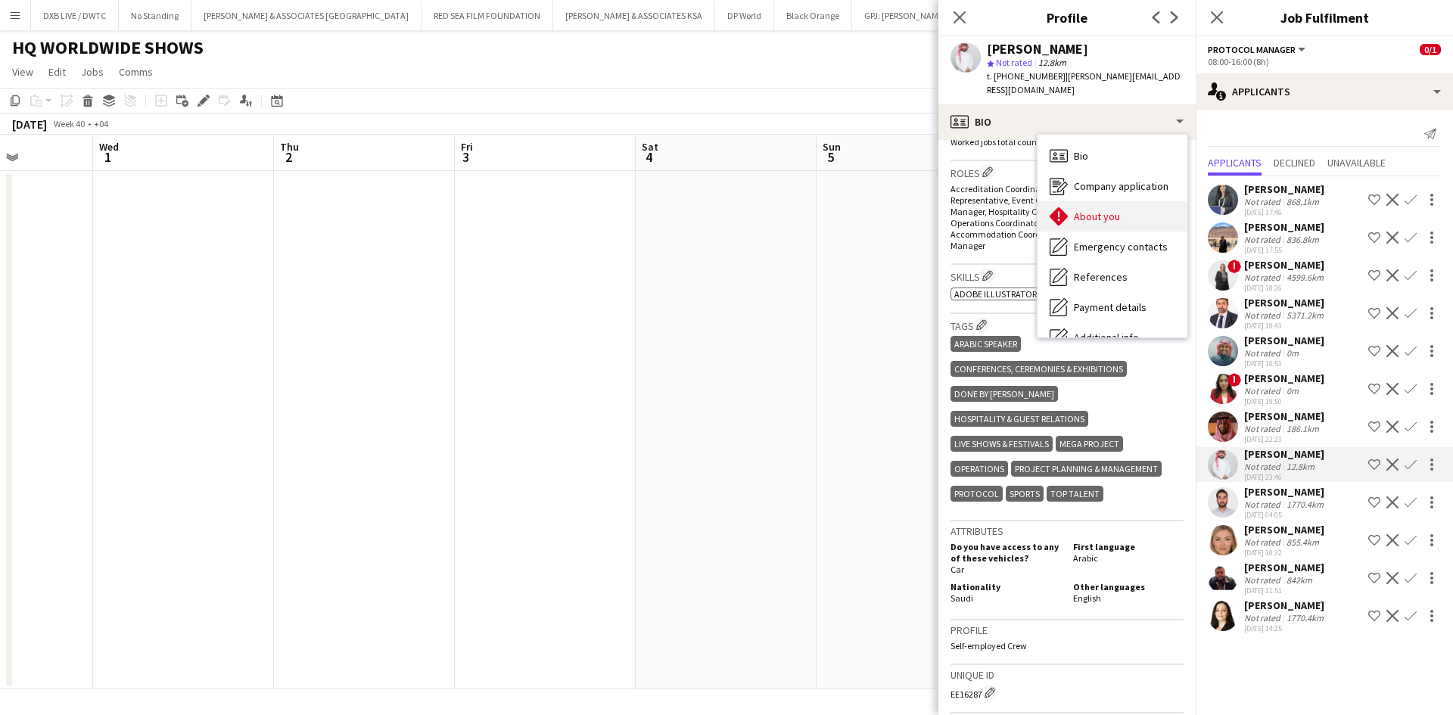
click at [1105, 210] on span "About you" at bounding box center [1097, 217] width 46 height 14
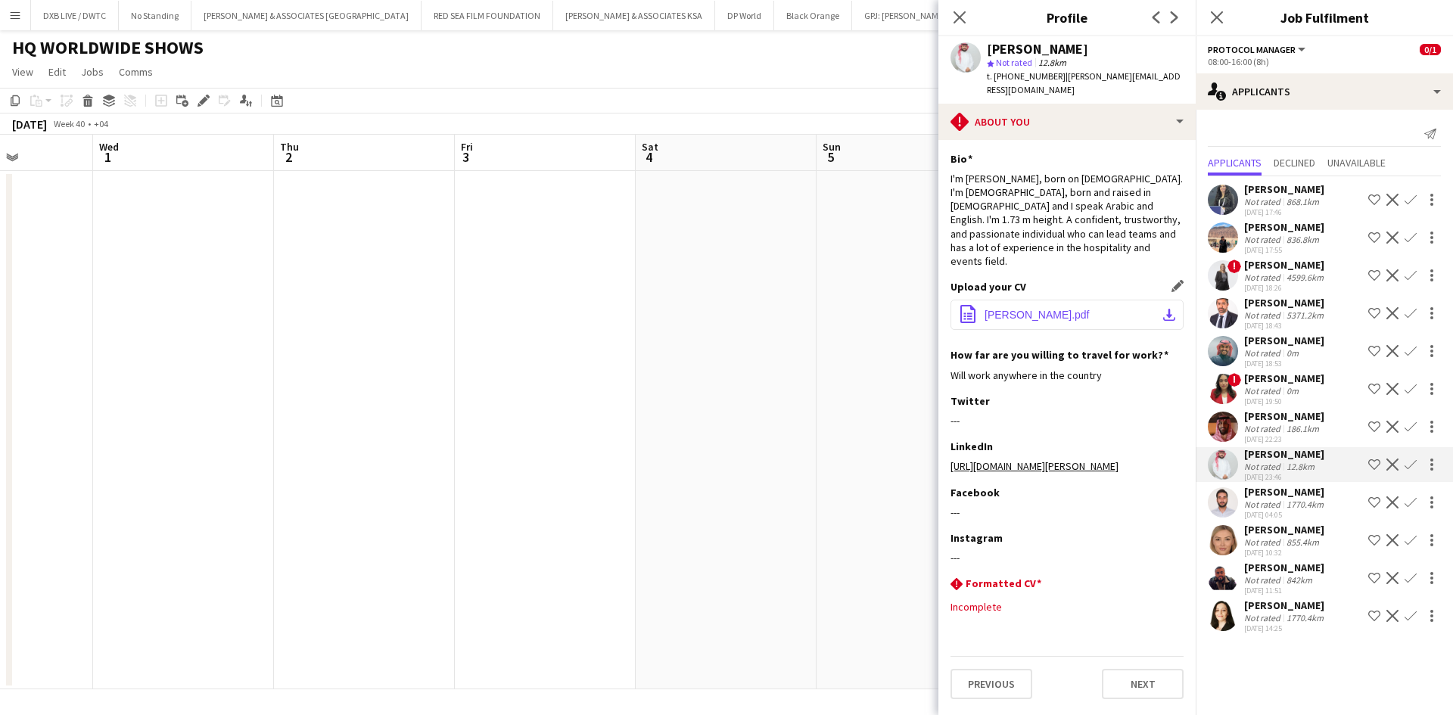
click at [1089, 309] on span "[PERSON_NAME].pdf" at bounding box center [1036, 315] width 105 height 12
click at [1264, 493] on div "[PERSON_NAME]" at bounding box center [1285, 492] width 82 height 14
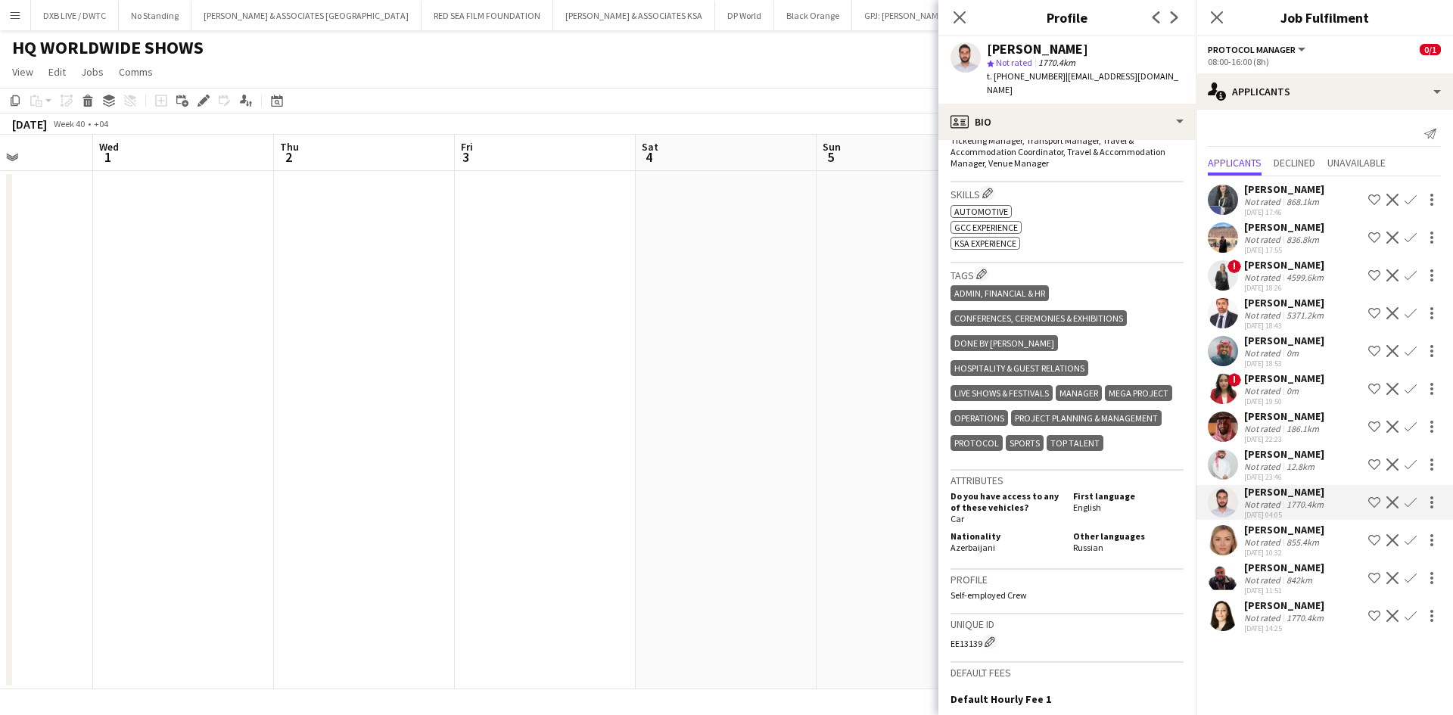
scroll to position [530, 0]
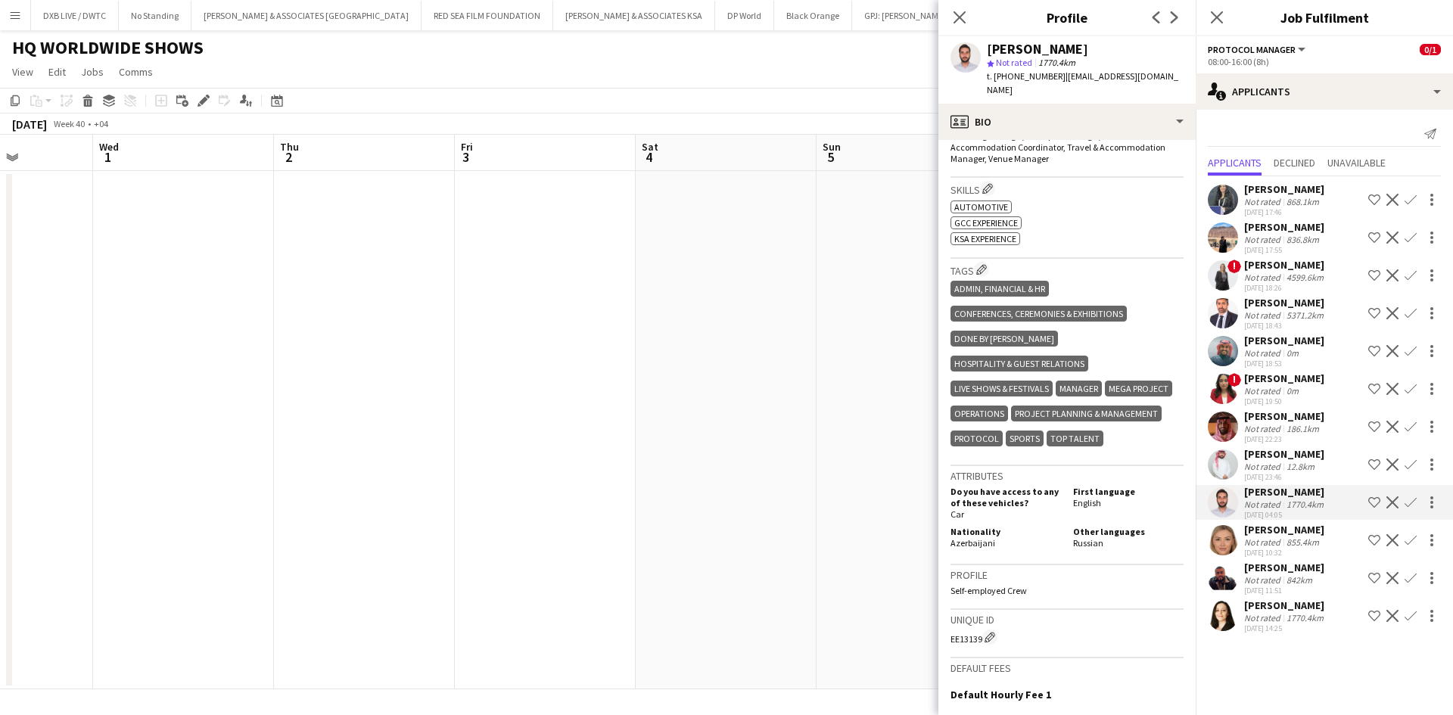
click at [1282, 526] on div "[PERSON_NAME]" at bounding box center [1284, 530] width 80 height 14
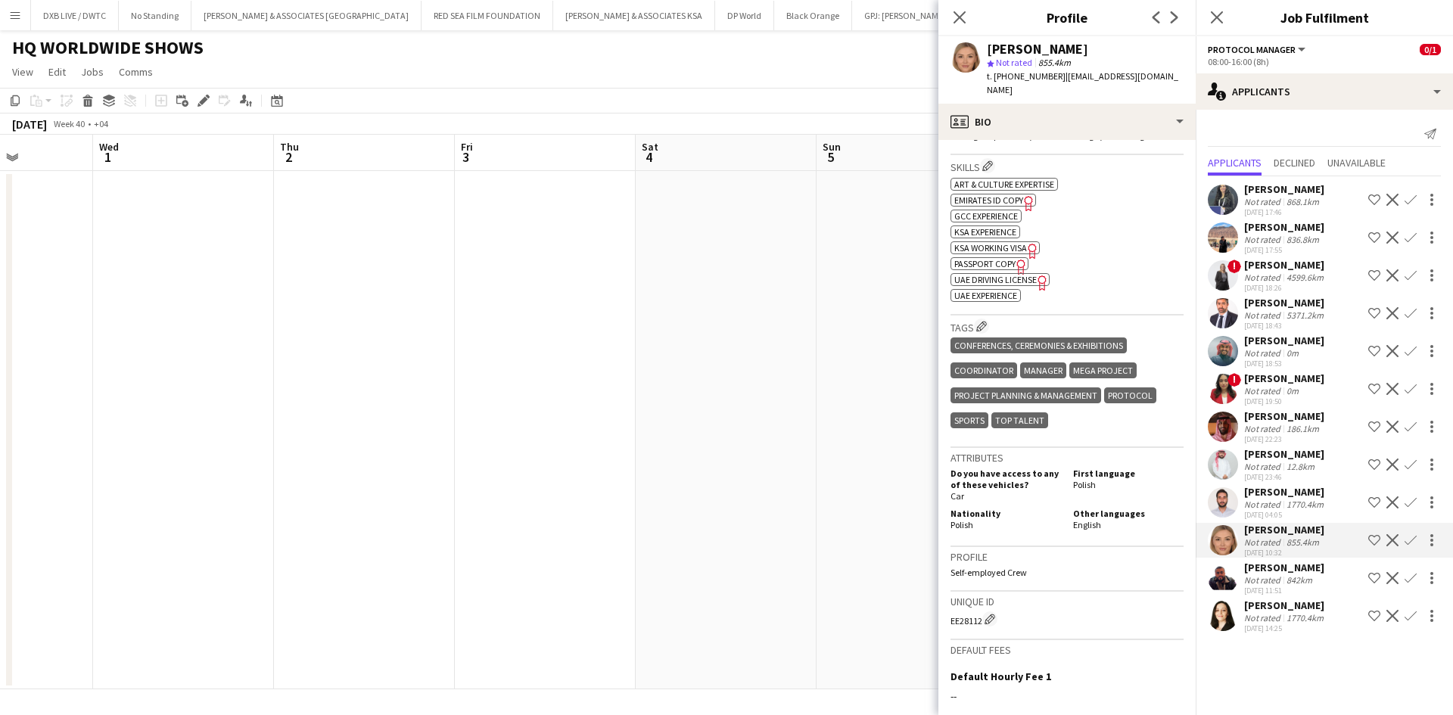
click at [1249, 570] on div "[PERSON_NAME]" at bounding box center [1284, 568] width 80 height 14
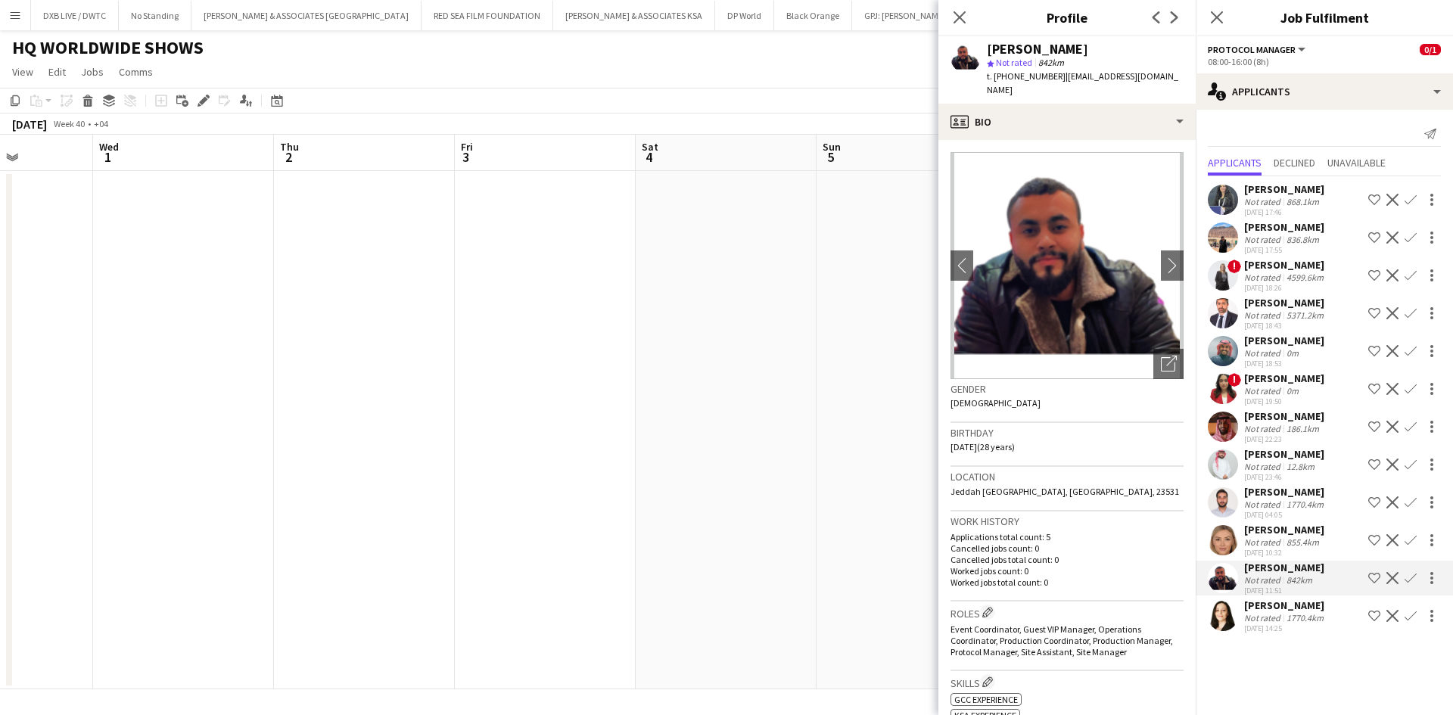
scroll to position [303, 0]
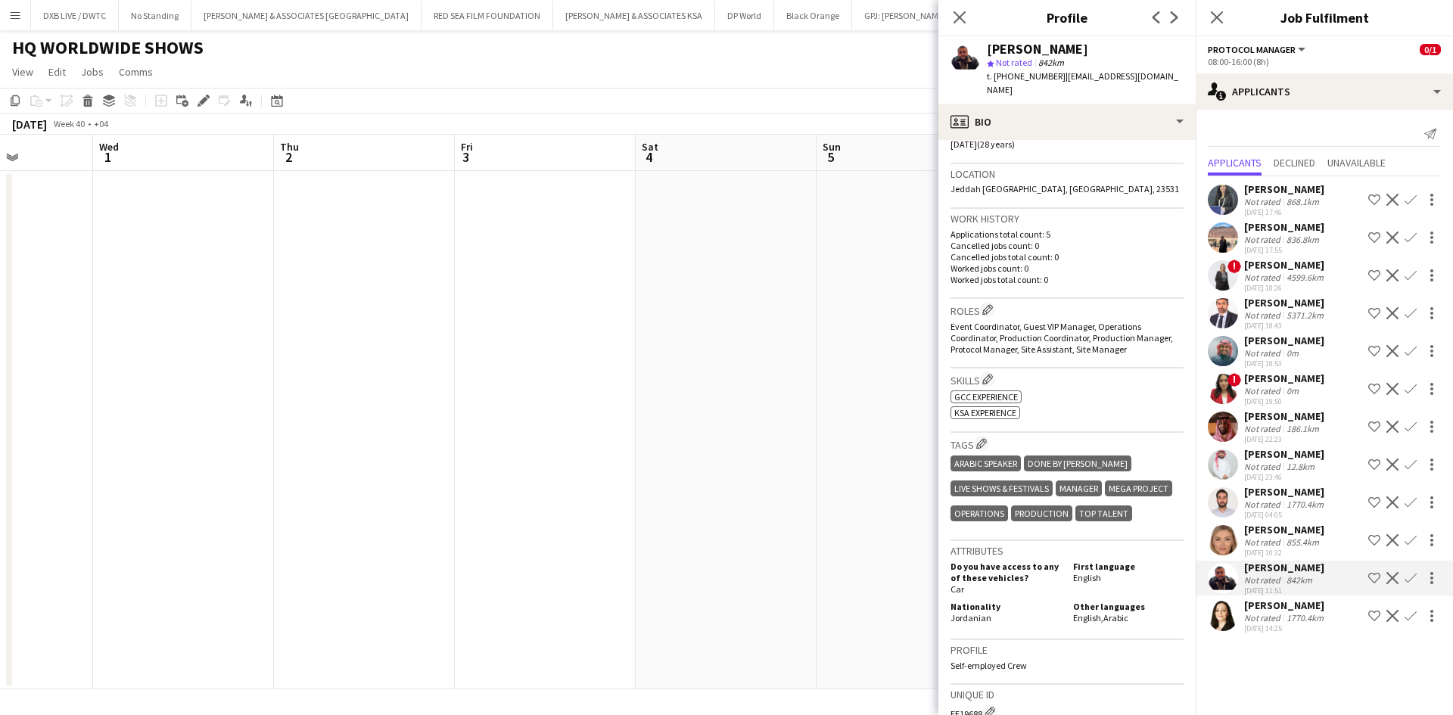
click at [1254, 629] on div "[DATE] 14:25" at bounding box center [1285, 628] width 82 height 10
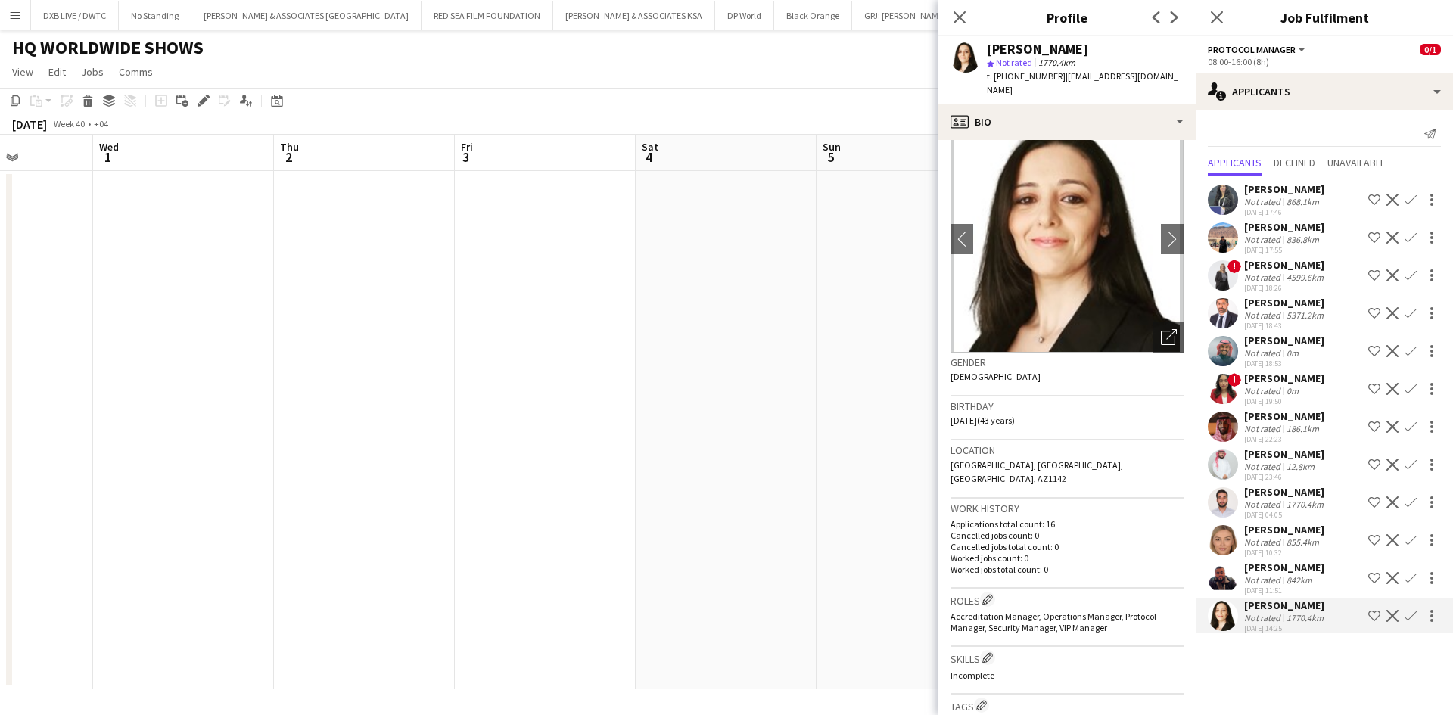
scroll to position [0, 0]
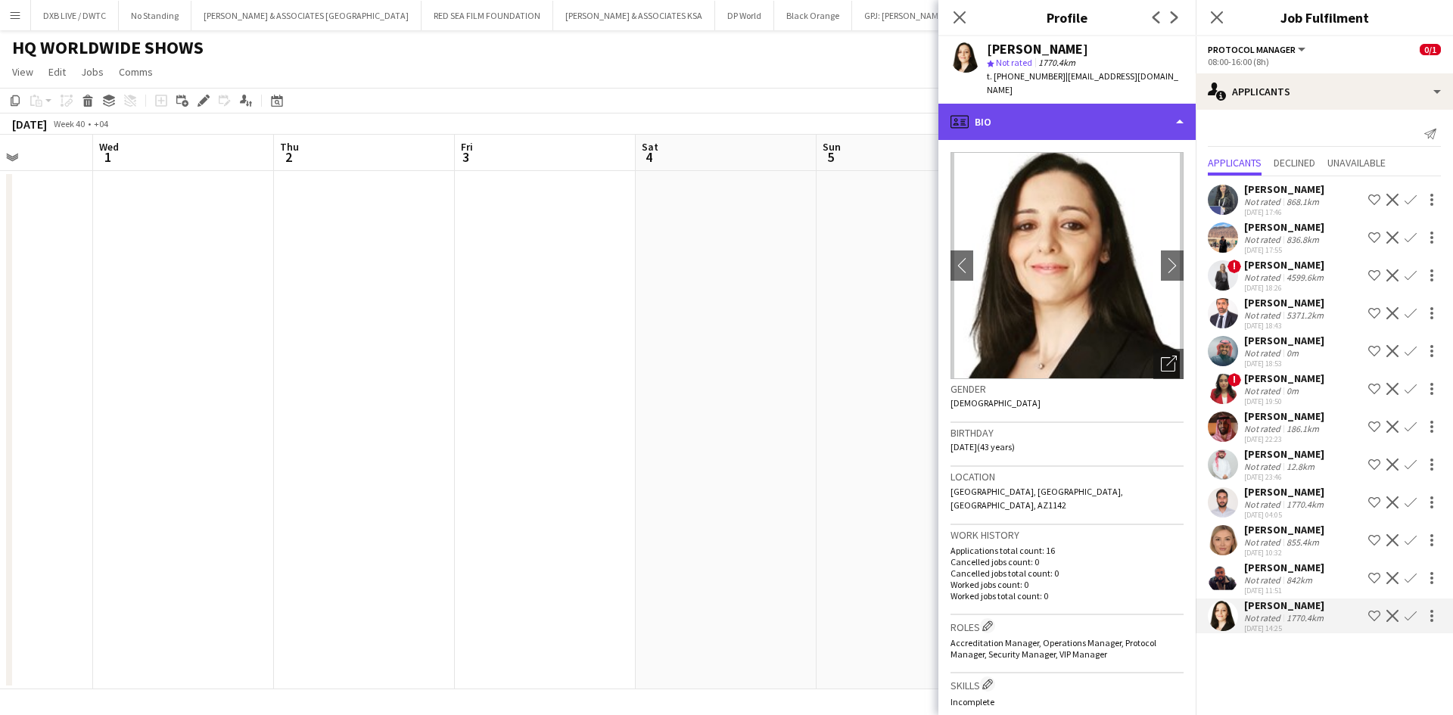
click at [980, 115] on div "profile Bio" at bounding box center [1066, 122] width 257 height 36
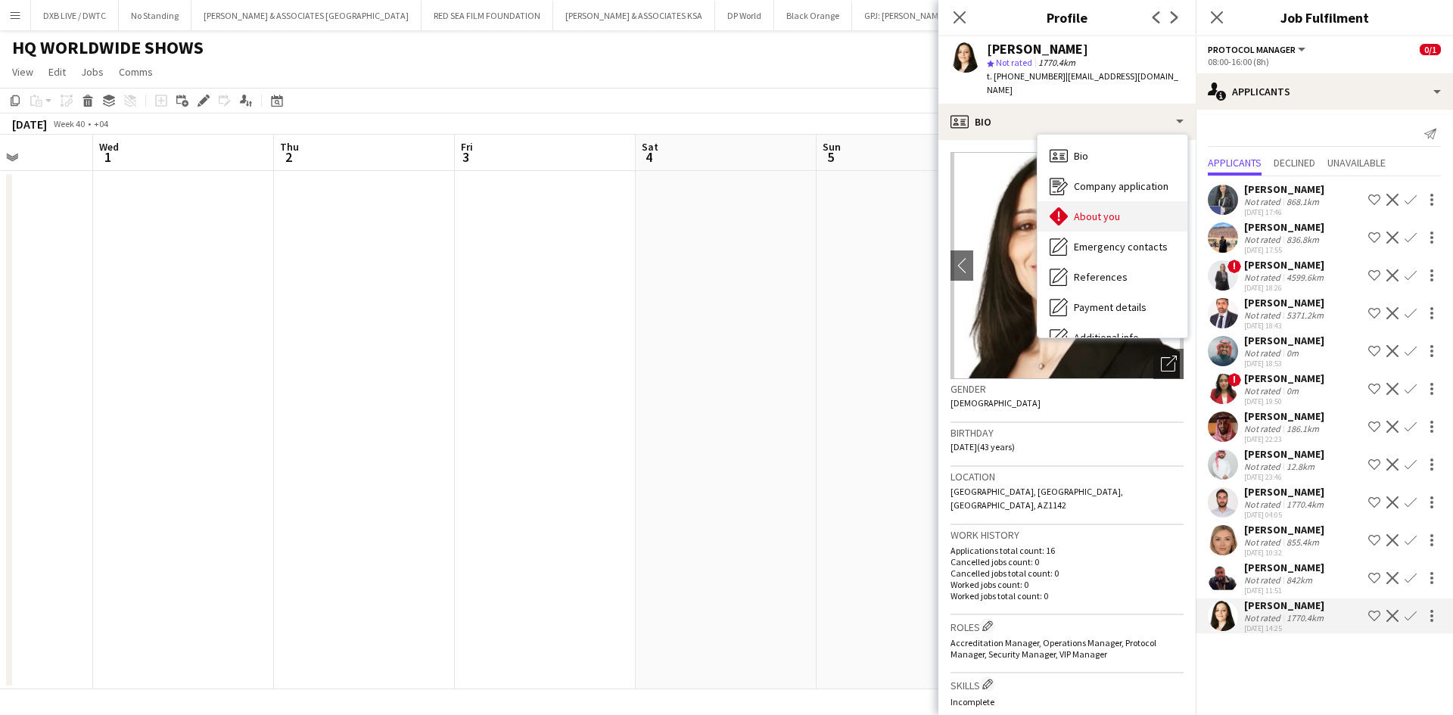
click at [1079, 213] on div "About you About you" at bounding box center [1112, 216] width 150 height 30
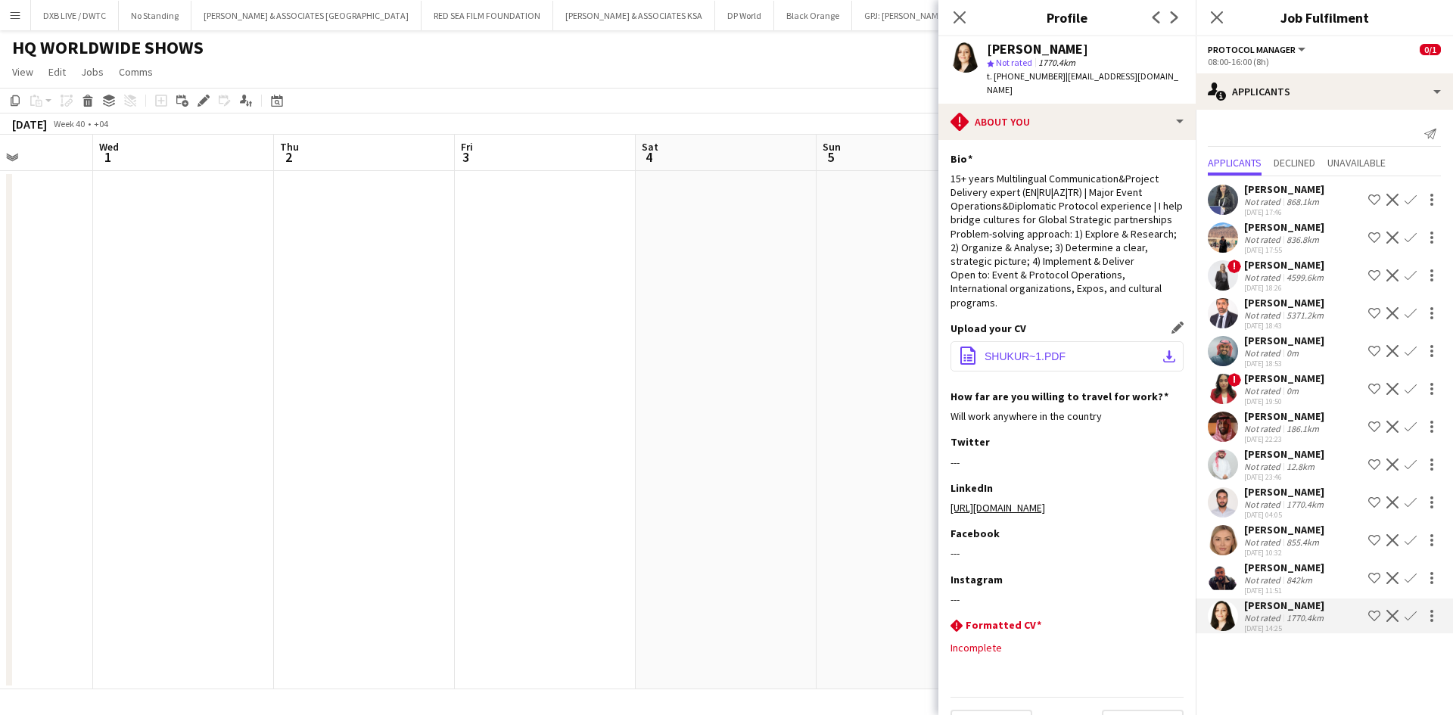
click at [1056, 345] on button "office-file-sheet SHUKUR~1.PDF download-bottom" at bounding box center [1066, 356] width 233 height 30
